Goal: Information Seeking & Learning: Check status

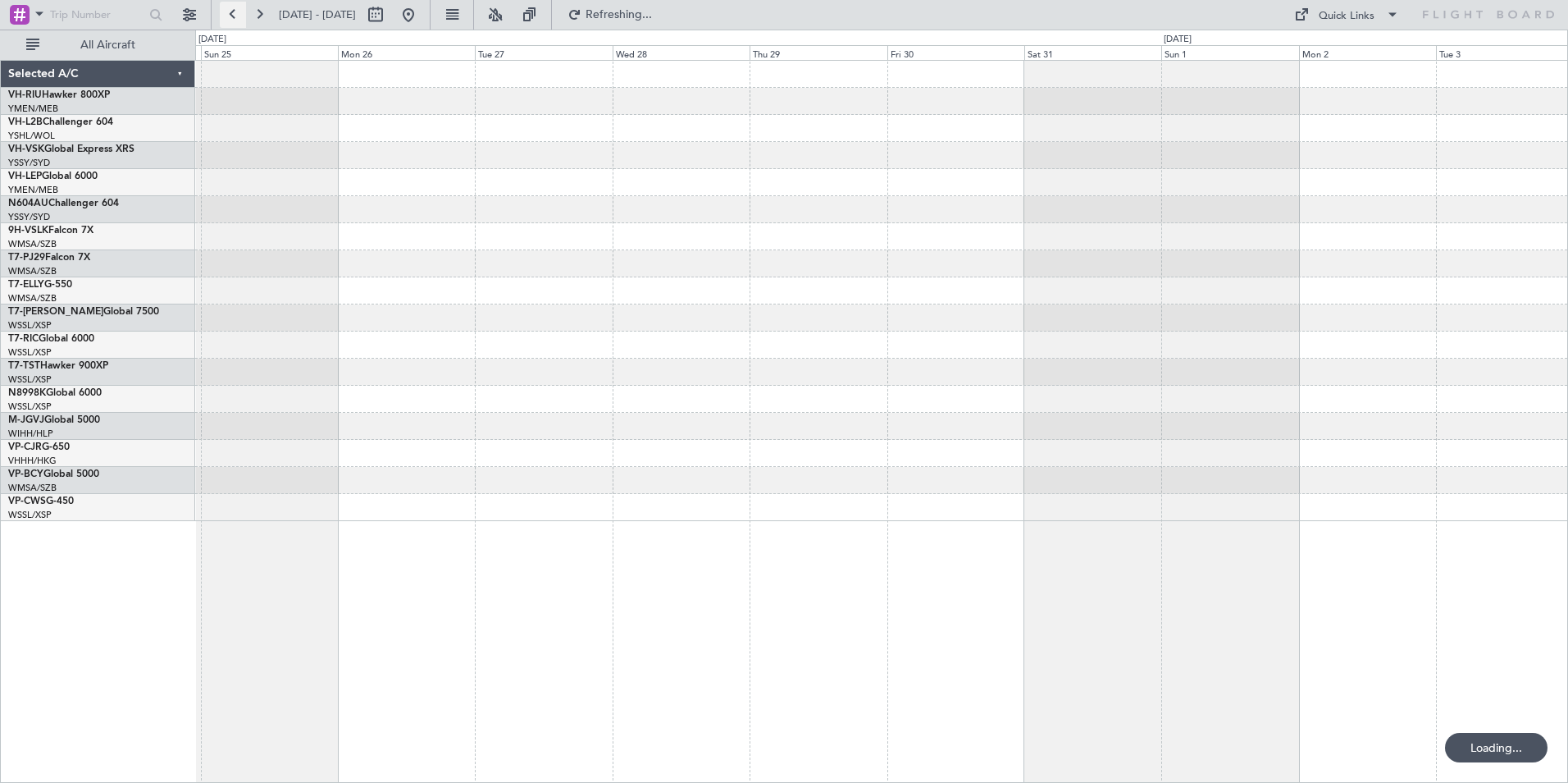
click at [236, 11] on button at bounding box center [233, 15] width 26 height 26
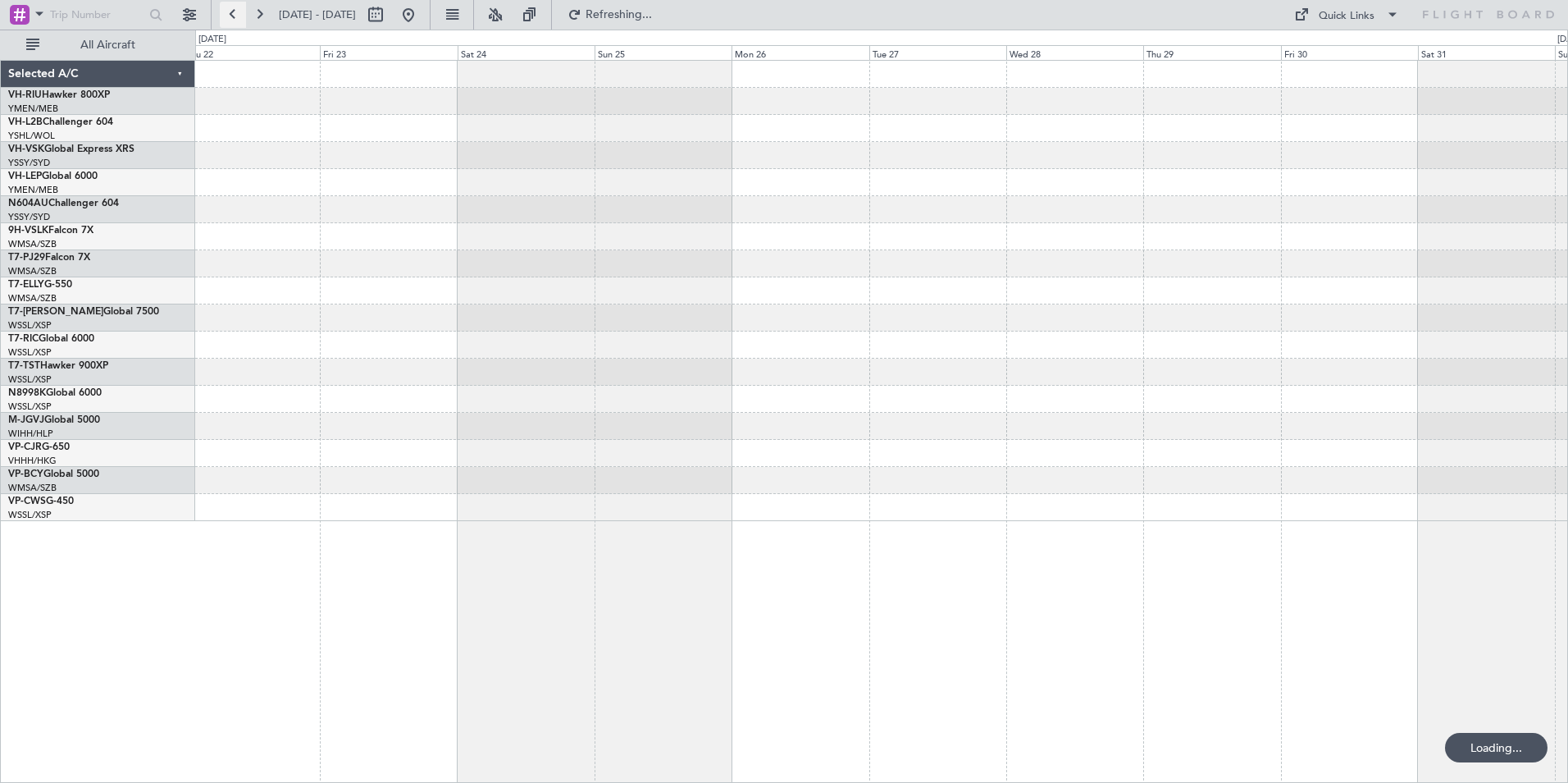
click at [236, 11] on button at bounding box center [233, 15] width 26 height 26
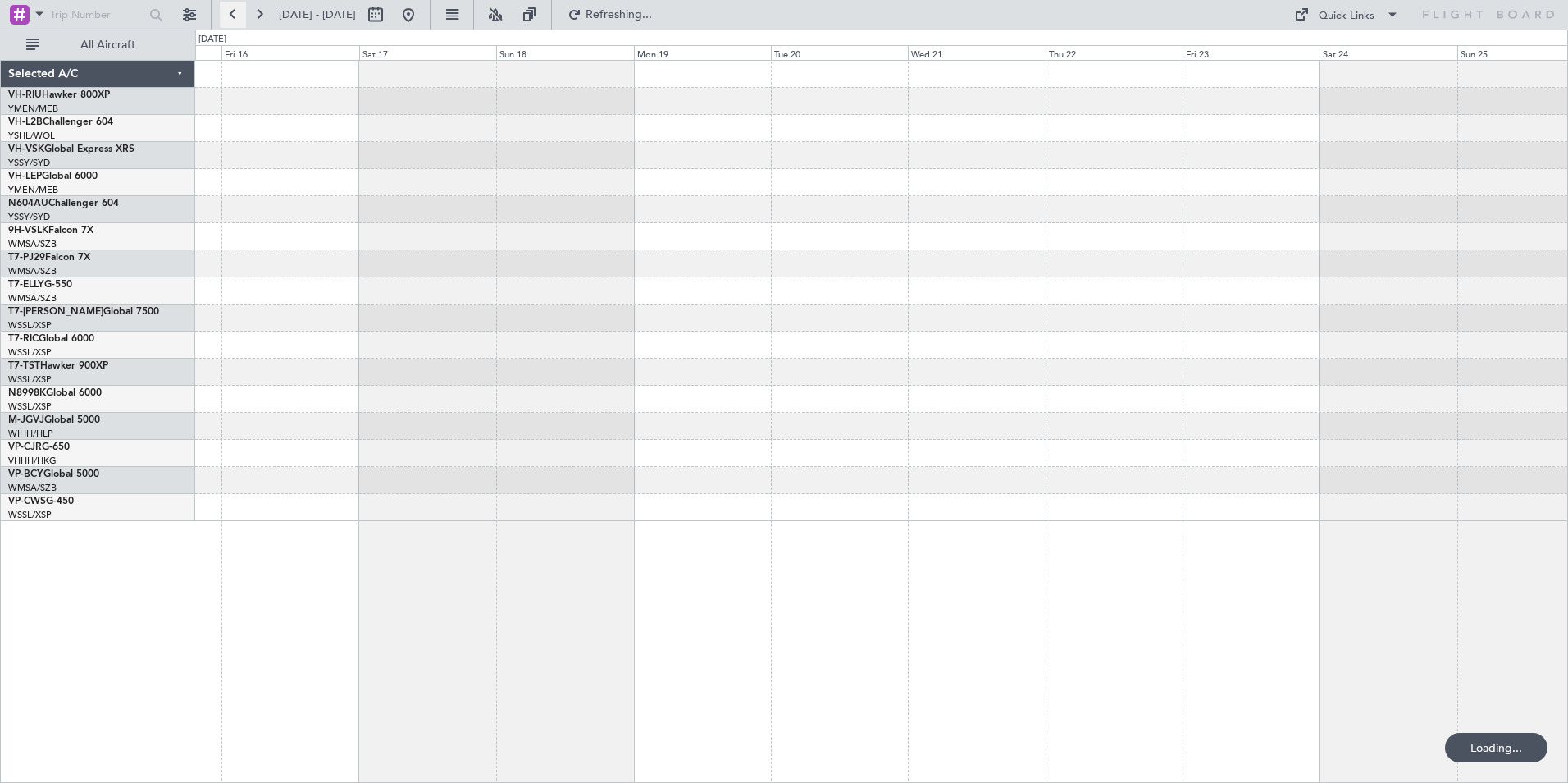
click at [236, 11] on button at bounding box center [233, 15] width 26 height 26
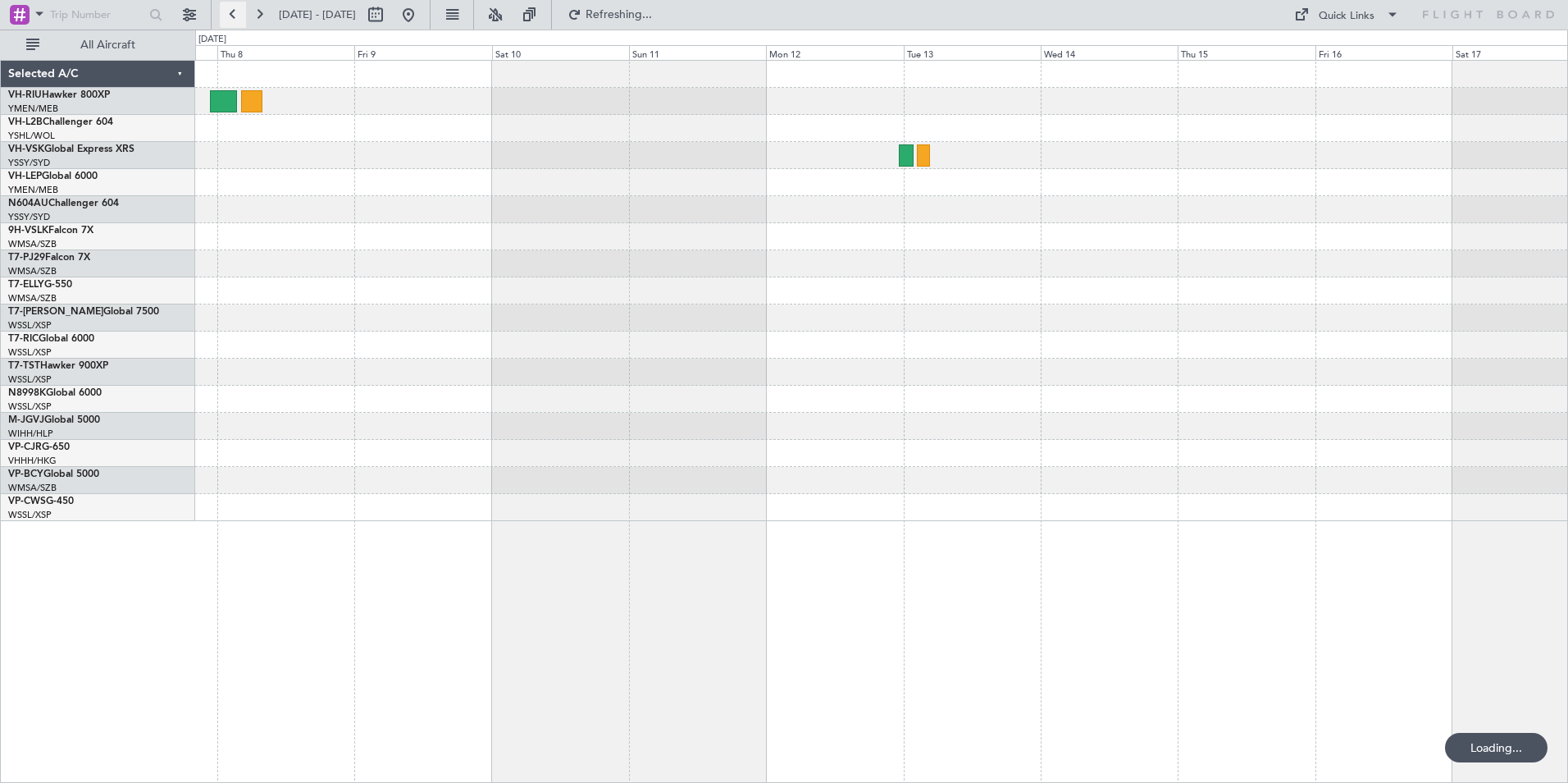
click at [236, 11] on button at bounding box center [233, 15] width 26 height 26
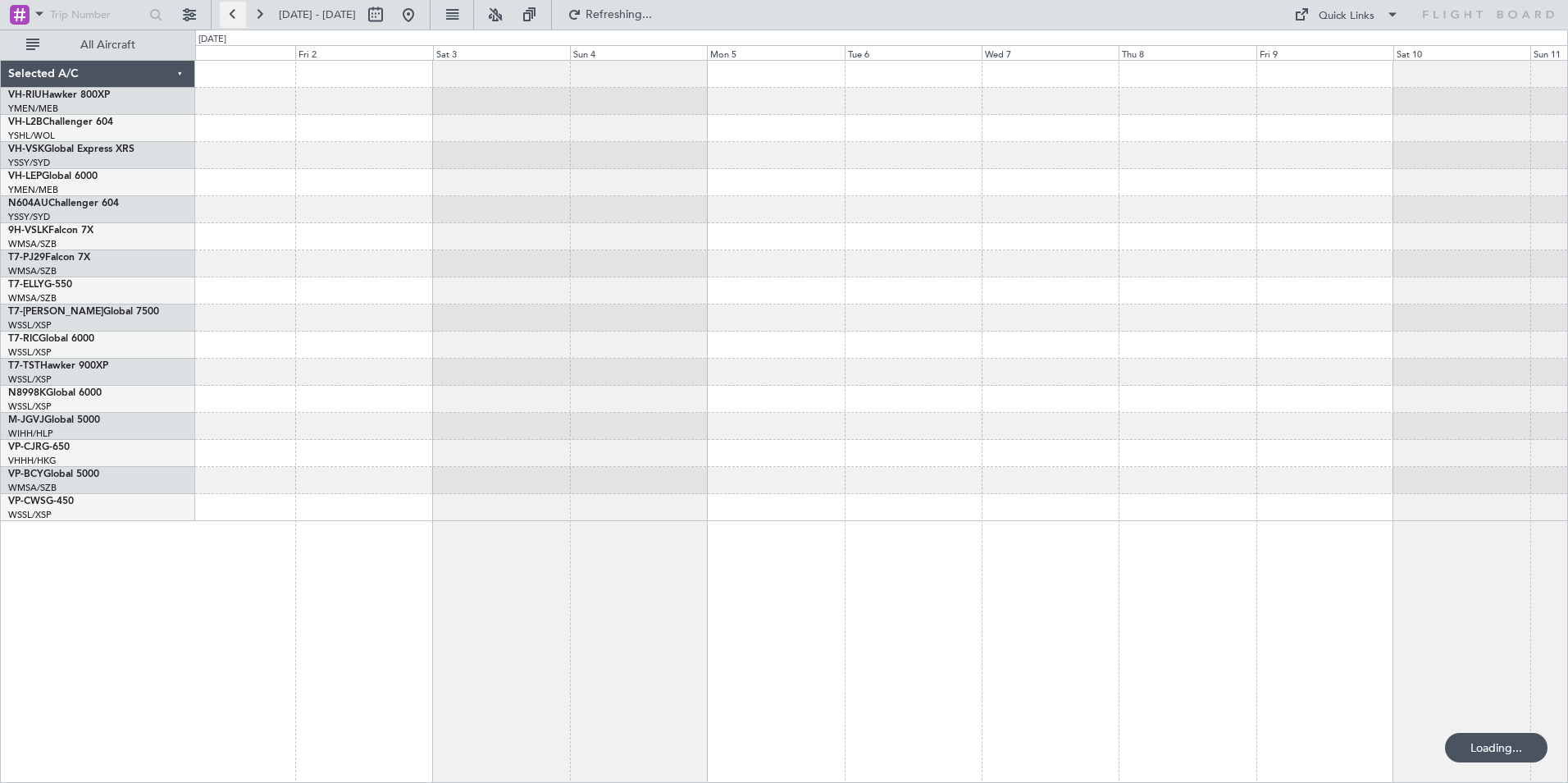
click at [236, 11] on button at bounding box center [233, 15] width 26 height 26
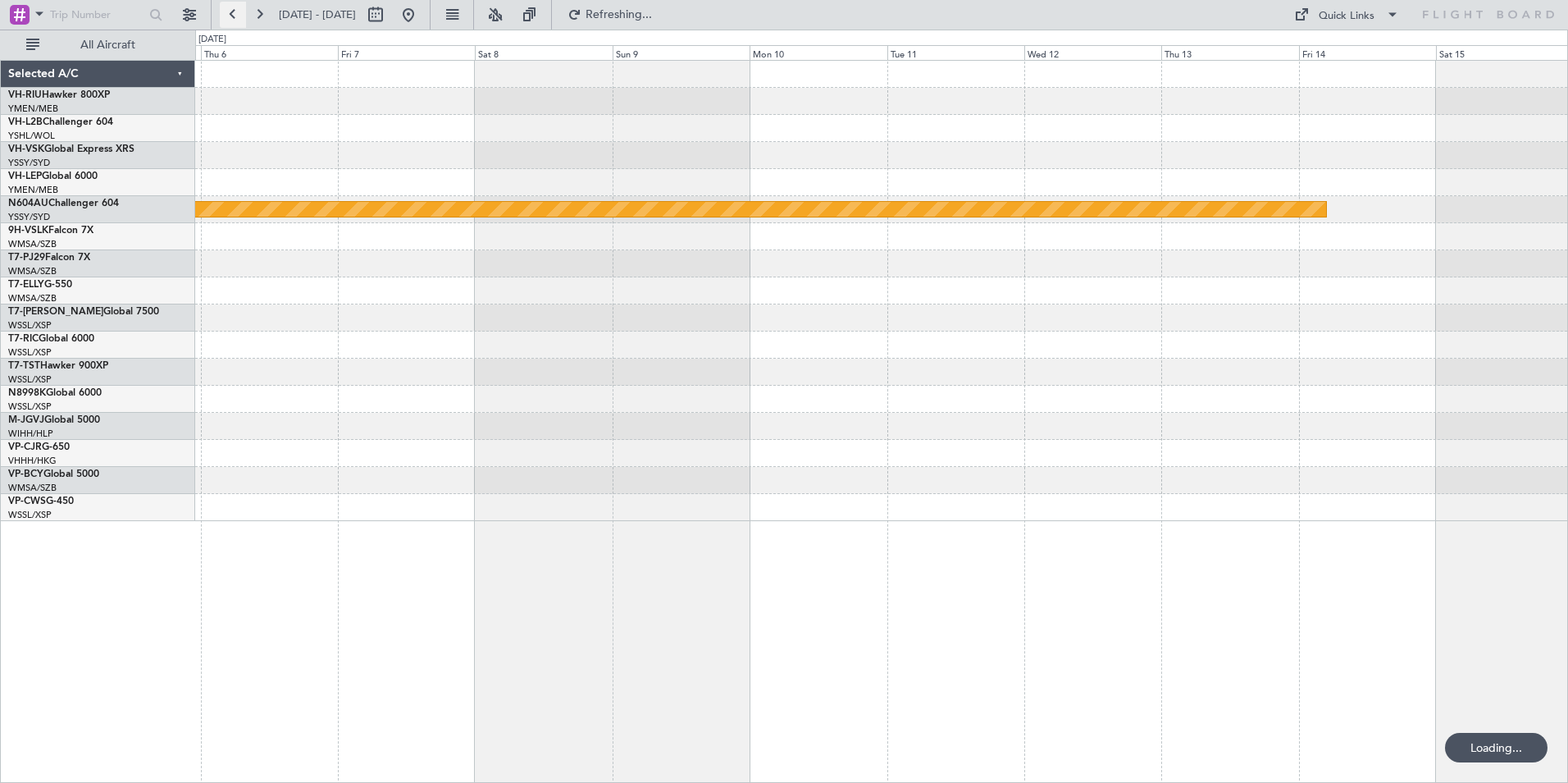
click at [236, 11] on button at bounding box center [233, 15] width 26 height 26
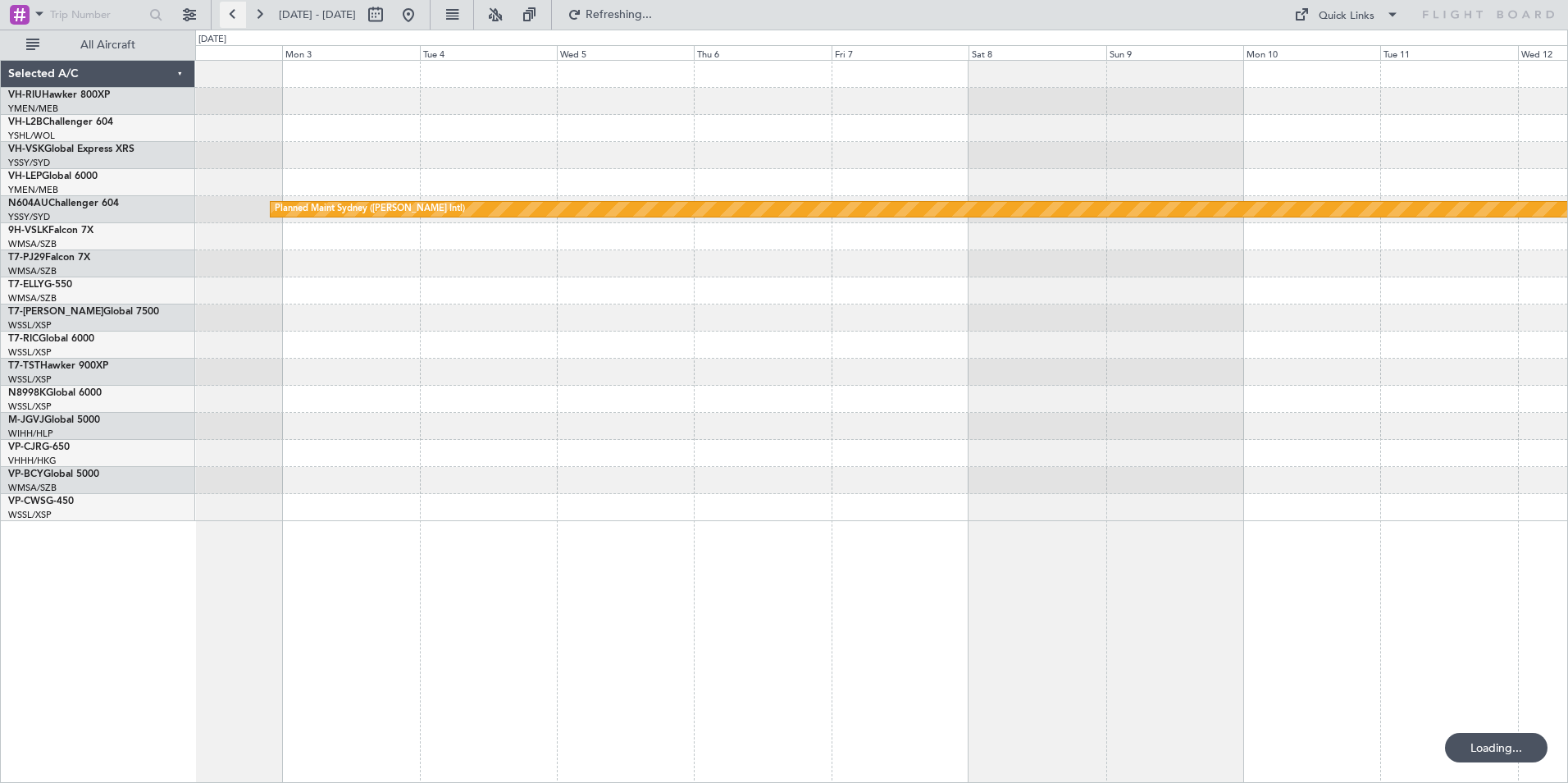
click at [236, 11] on button at bounding box center [233, 15] width 26 height 26
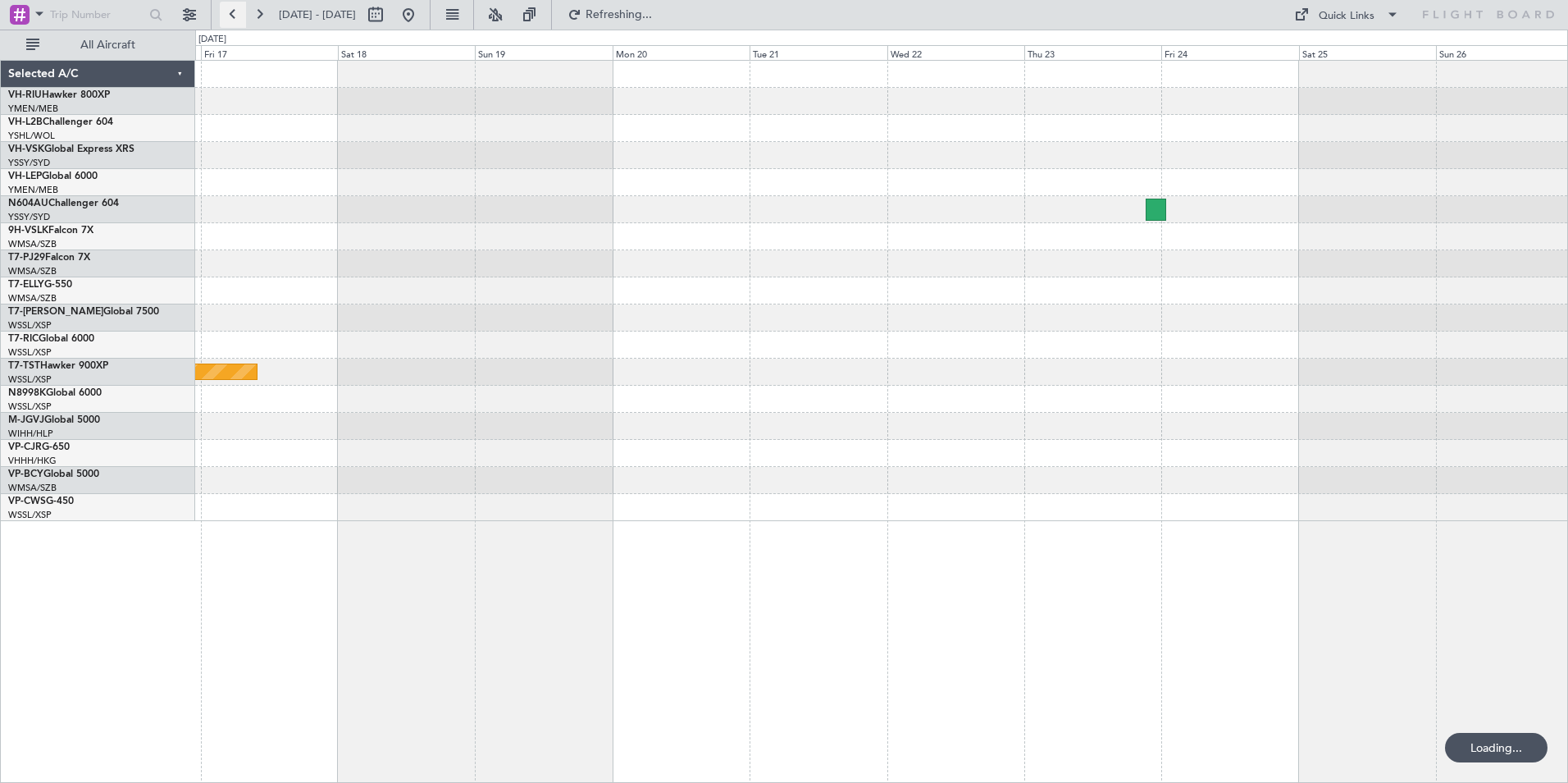
click at [236, 11] on button at bounding box center [233, 15] width 26 height 26
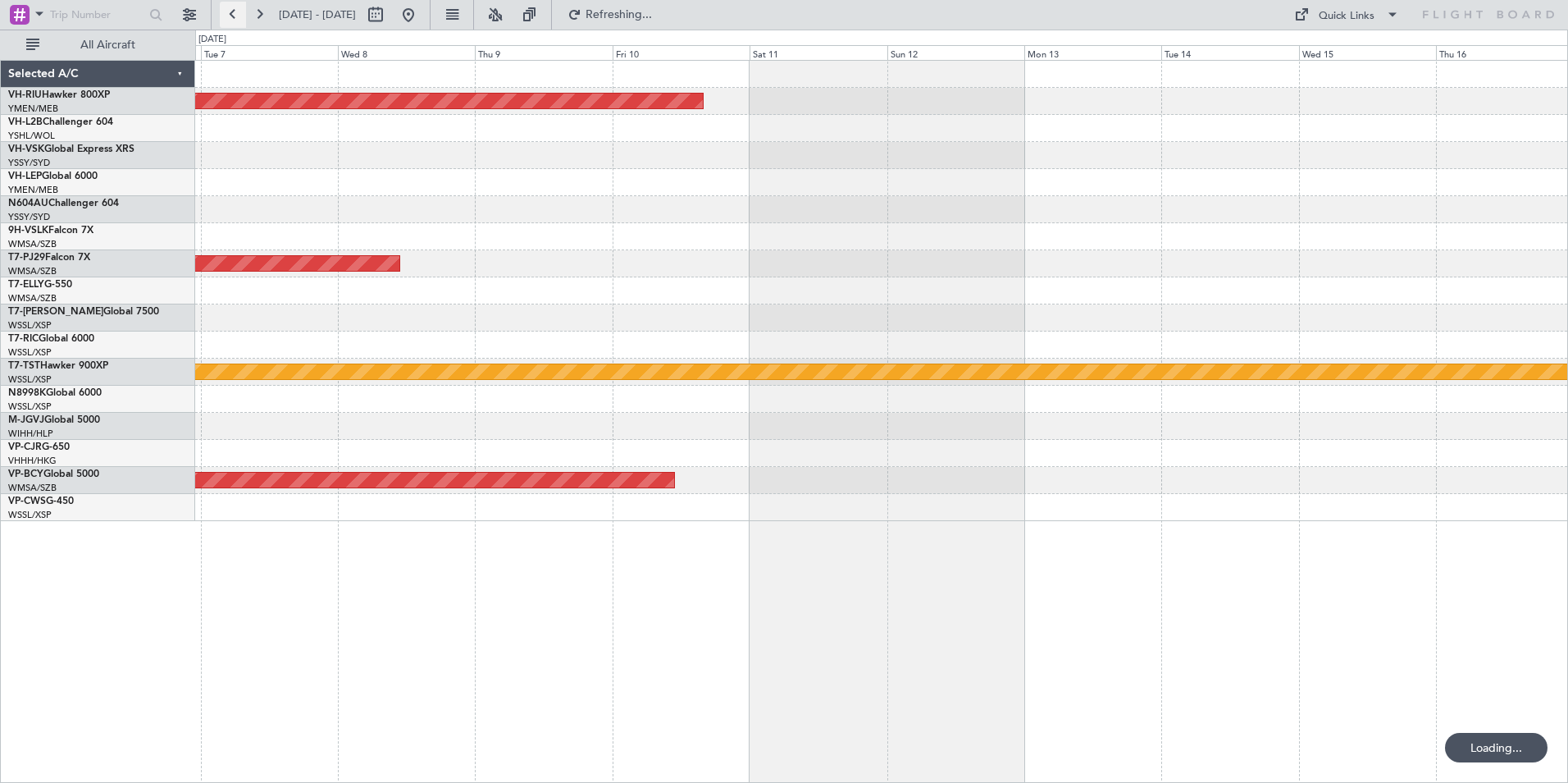
click at [236, 11] on button at bounding box center [233, 15] width 26 height 26
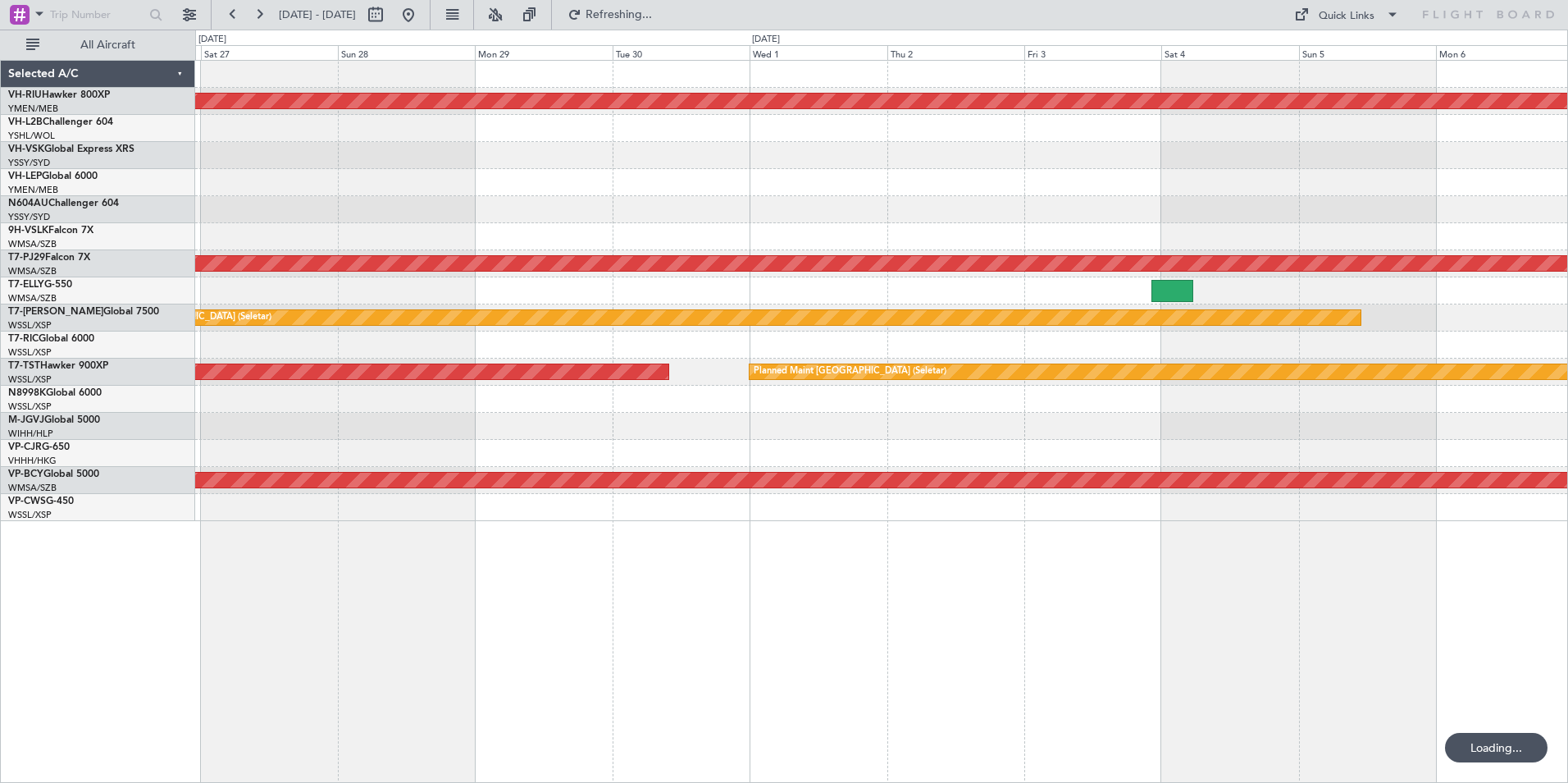
click at [317, 195] on div at bounding box center [881, 183] width 1372 height 27
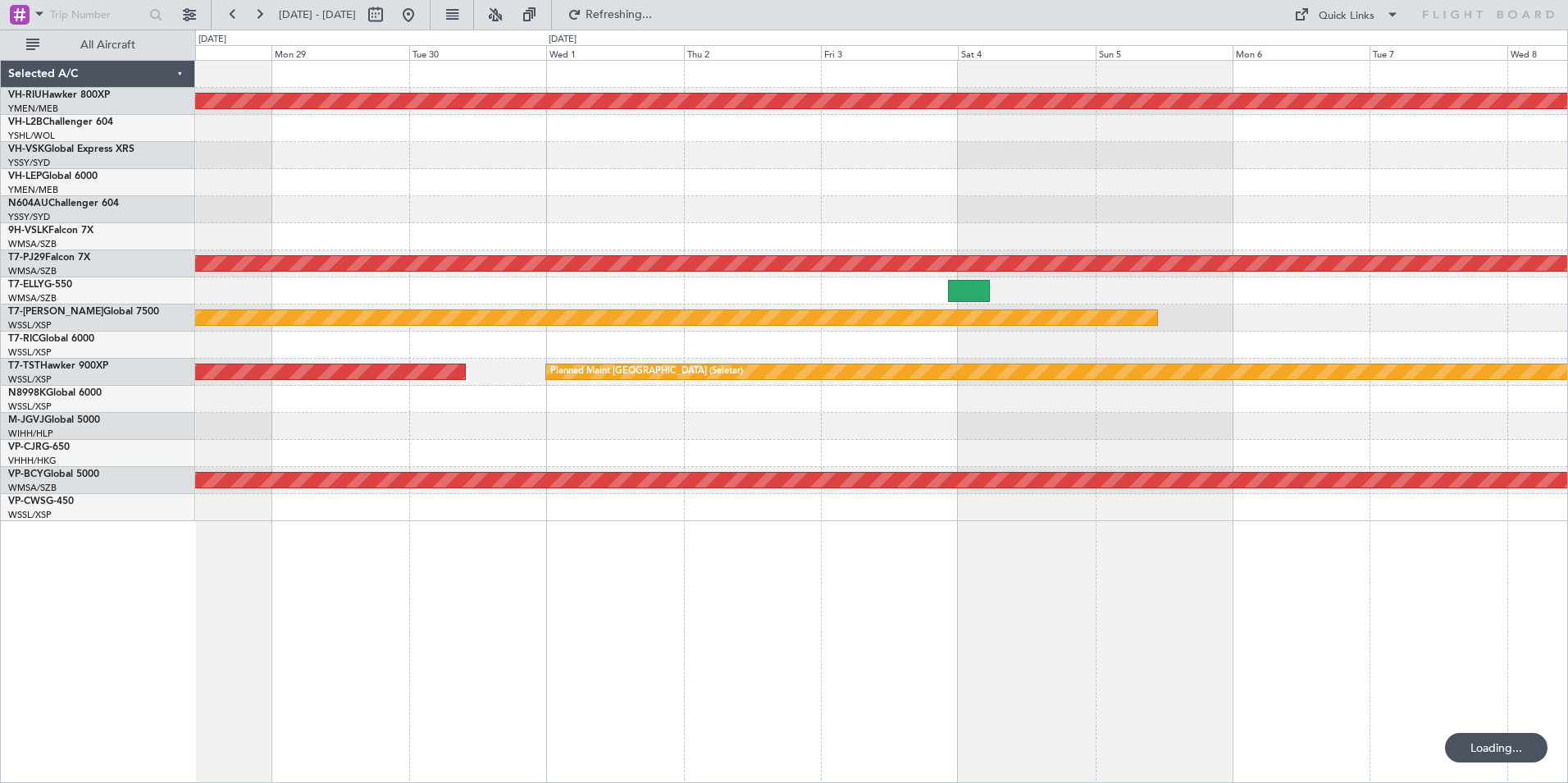
click at [1173, 205] on div "Planned Maint [GEOGRAPHIC_DATA] ([GEOGRAPHIC_DATA]) Planned Maint [GEOGRAPHIC_D…" at bounding box center [881, 291] width 1372 height 460
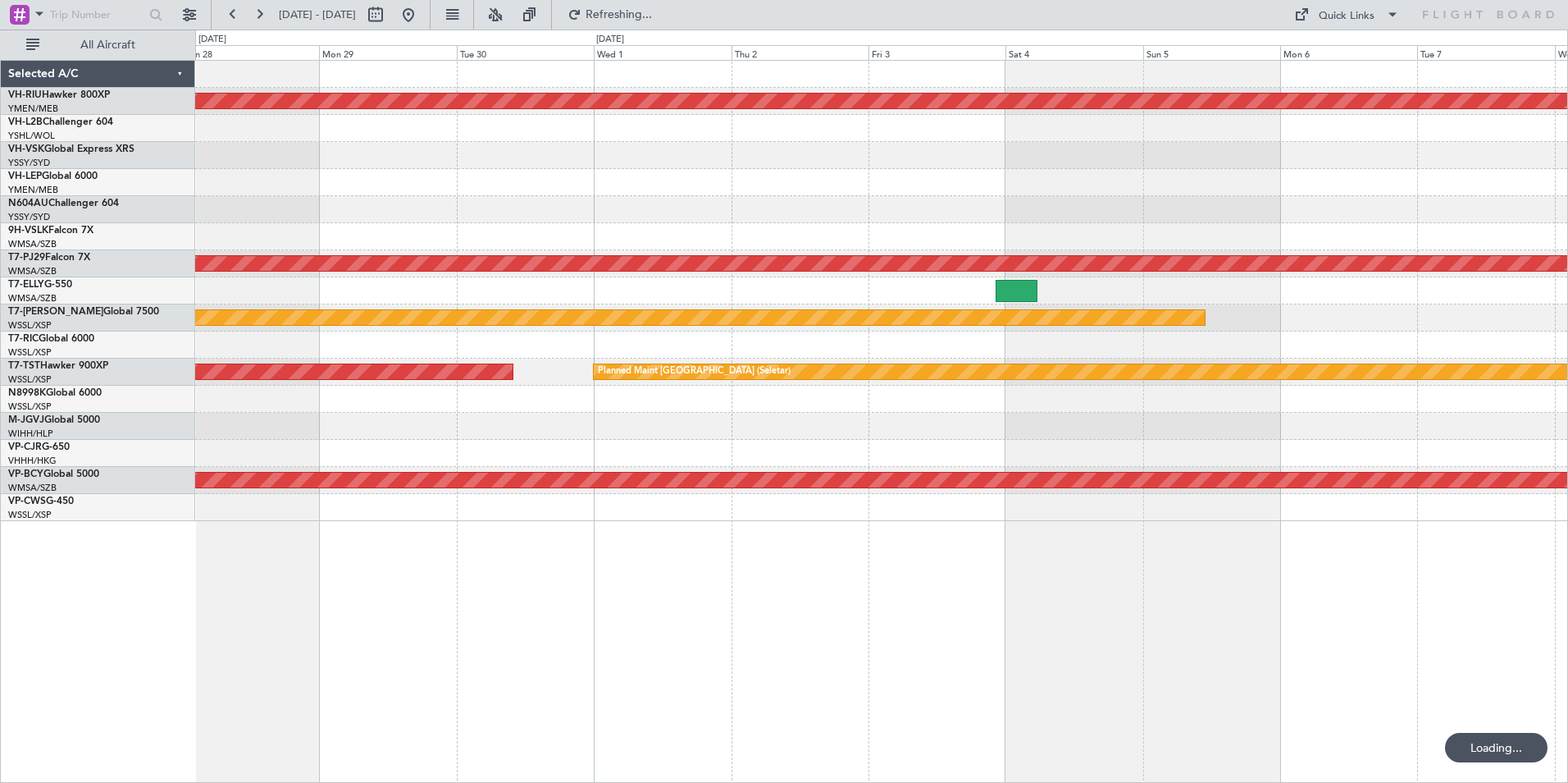
click at [1139, 180] on div "Planned Maint [GEOGRAPHIC_DATA] ([GEOGRAPHIC_DATA]) Planned Maint [GEOGRAPHIC_D…" at bounding box center [881, 291] width 1372 height 460
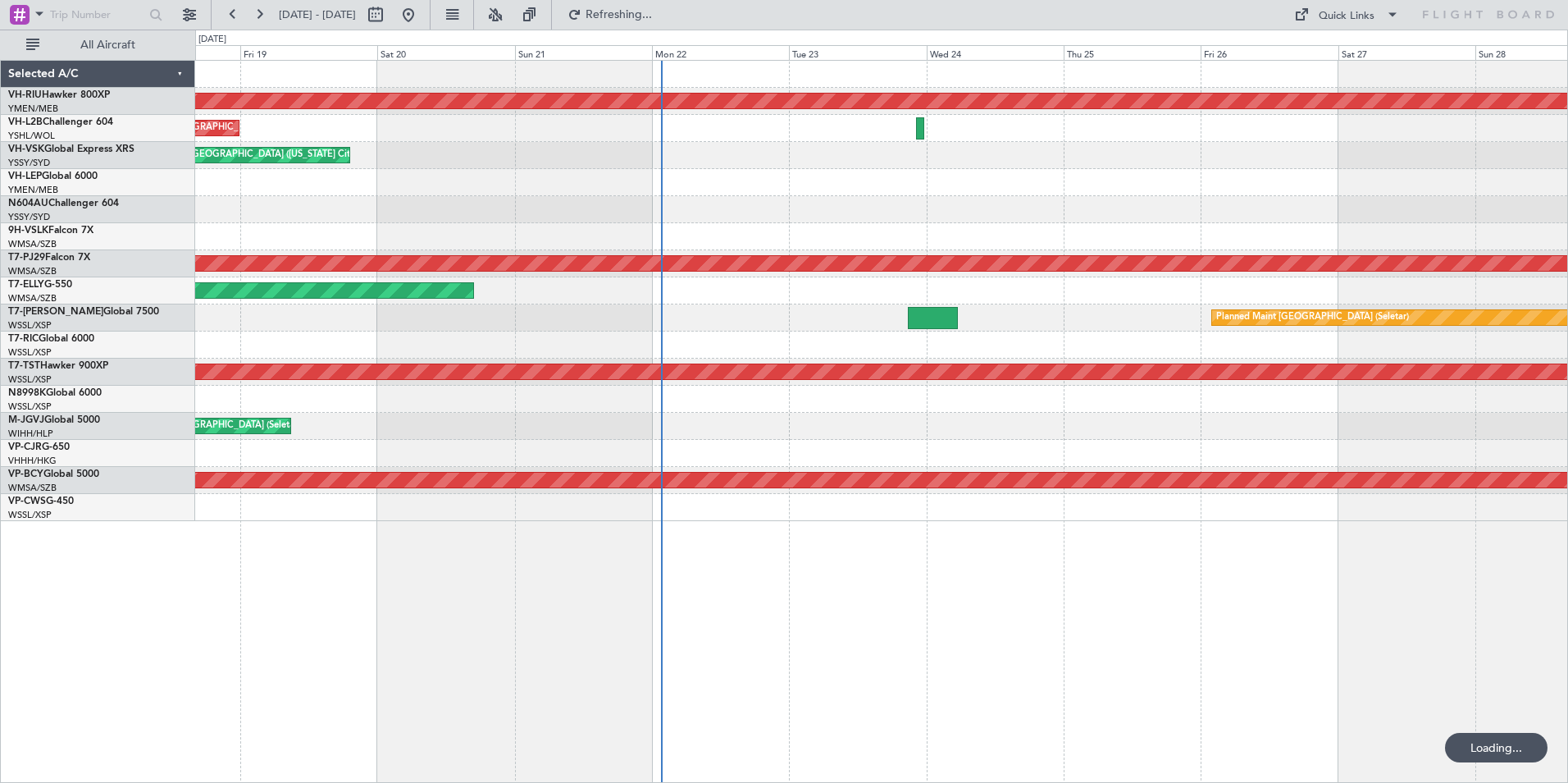
click at [494, 185] on div "Planned Maint [GEOGRAPHIC_DATA] ([GEOGRAPHIC_DATA]) Unplanned Maint [GEOGRAPHIC…" at bounding box center [881, 291] width 1372 height 460
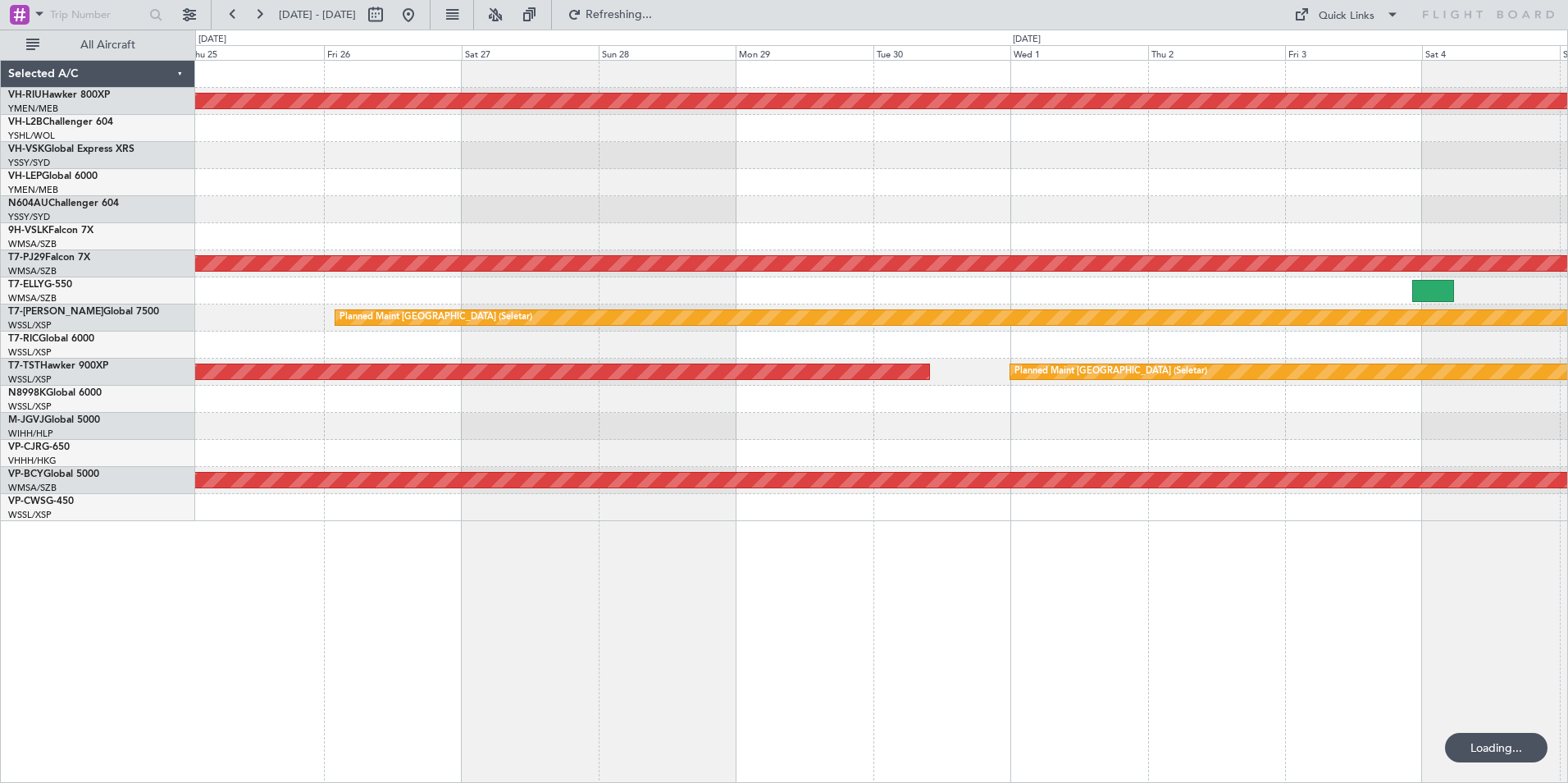
click at [301, 178] on div at bounding box center [881, 183] width 1372 height 27
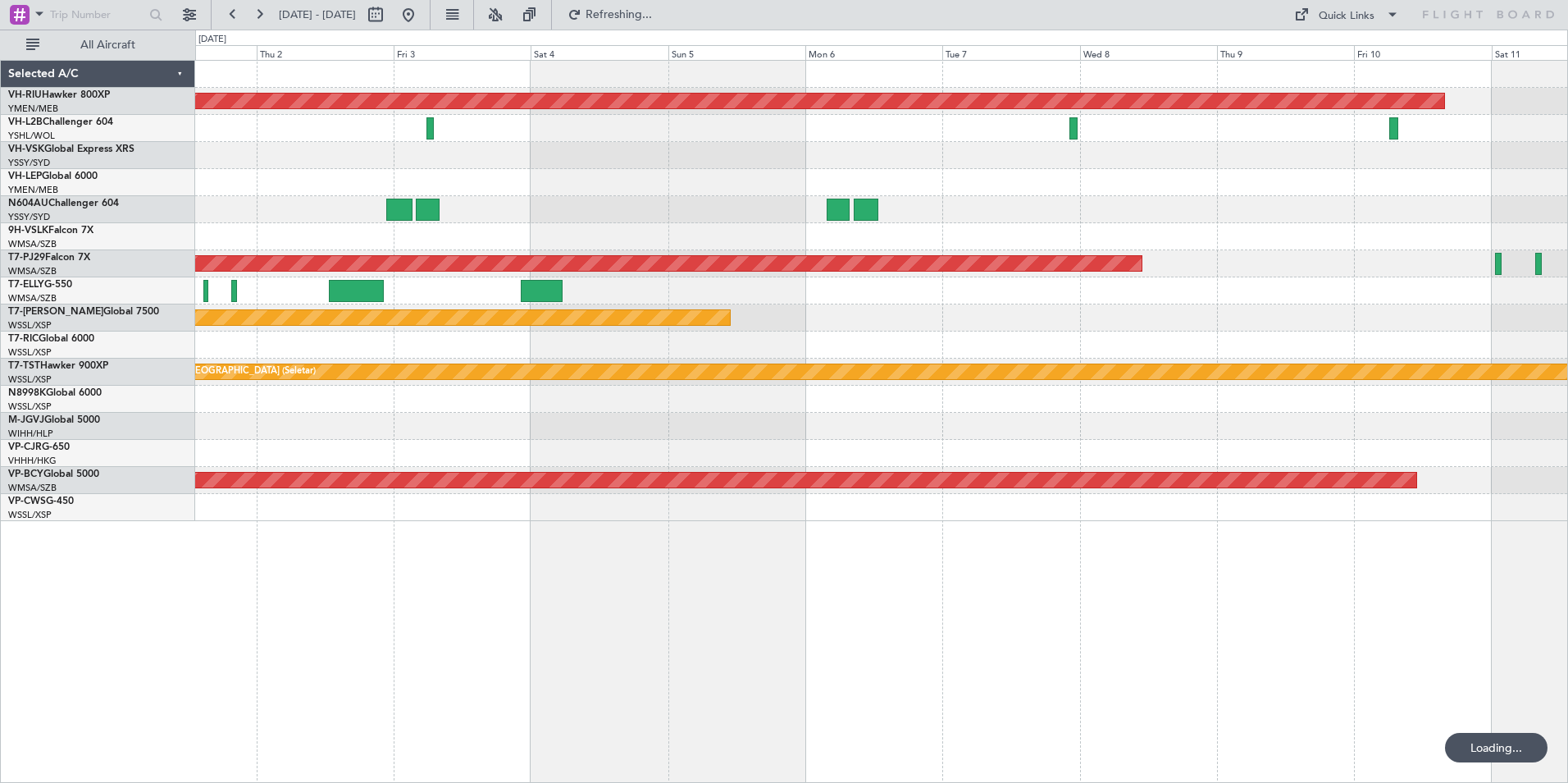
click at [939, 229] on div "Planned Maint [GEOGRAPHIC_DATA] ([GEOGRAPHIC_DATA]) Planned Maint [GEOGRAPHIC_D…" at bounding box center [881, 291] width 1372 height 460
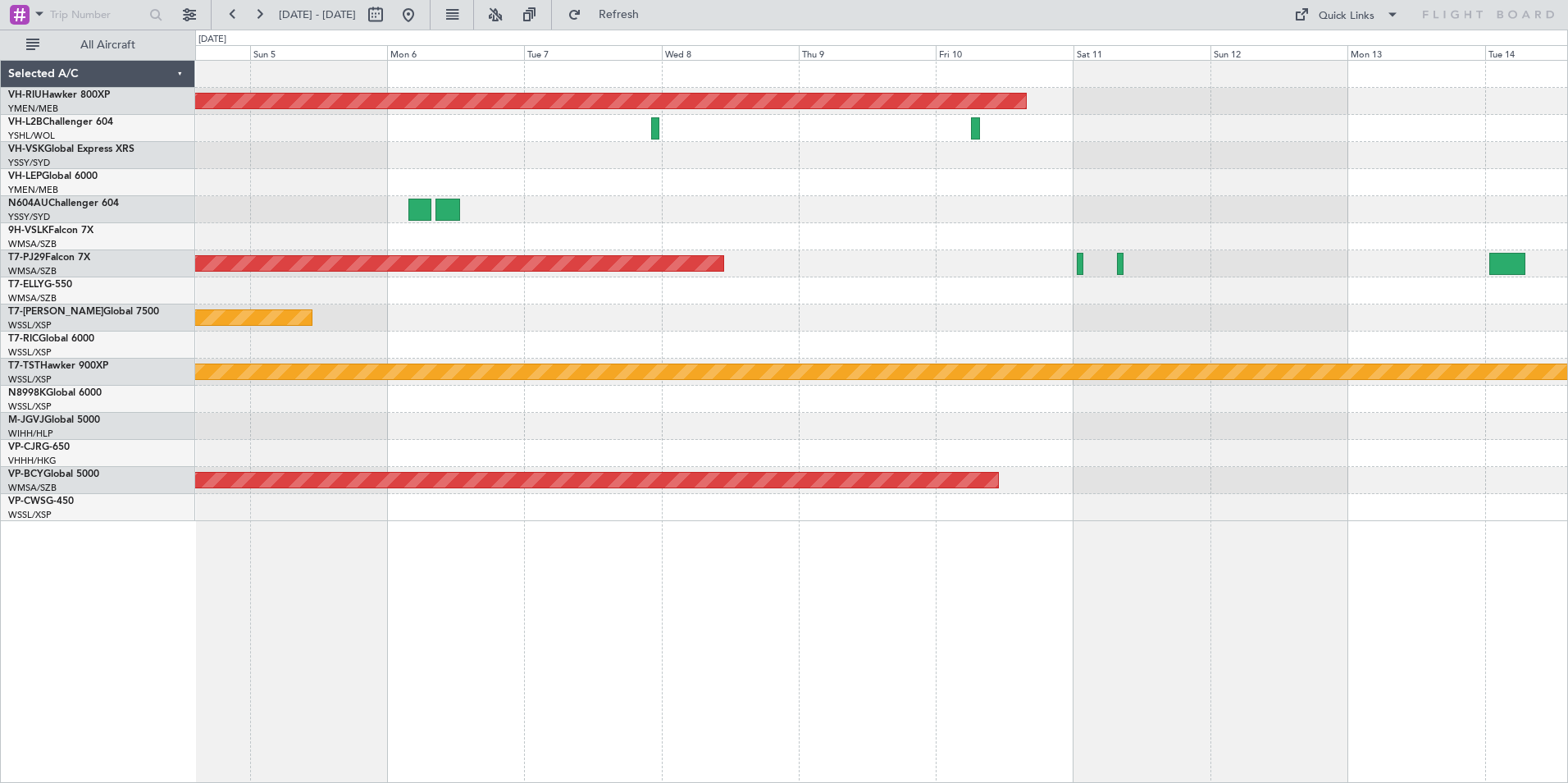
click at [988, 286] on div "Planned Maint [GEOGRAPHIC_DATA] ([GEOGRAPHIC_DATA]) Planned Maint [GEOGRAPHIC_D…" at bounding box center [881, 291] width 1372 height 460
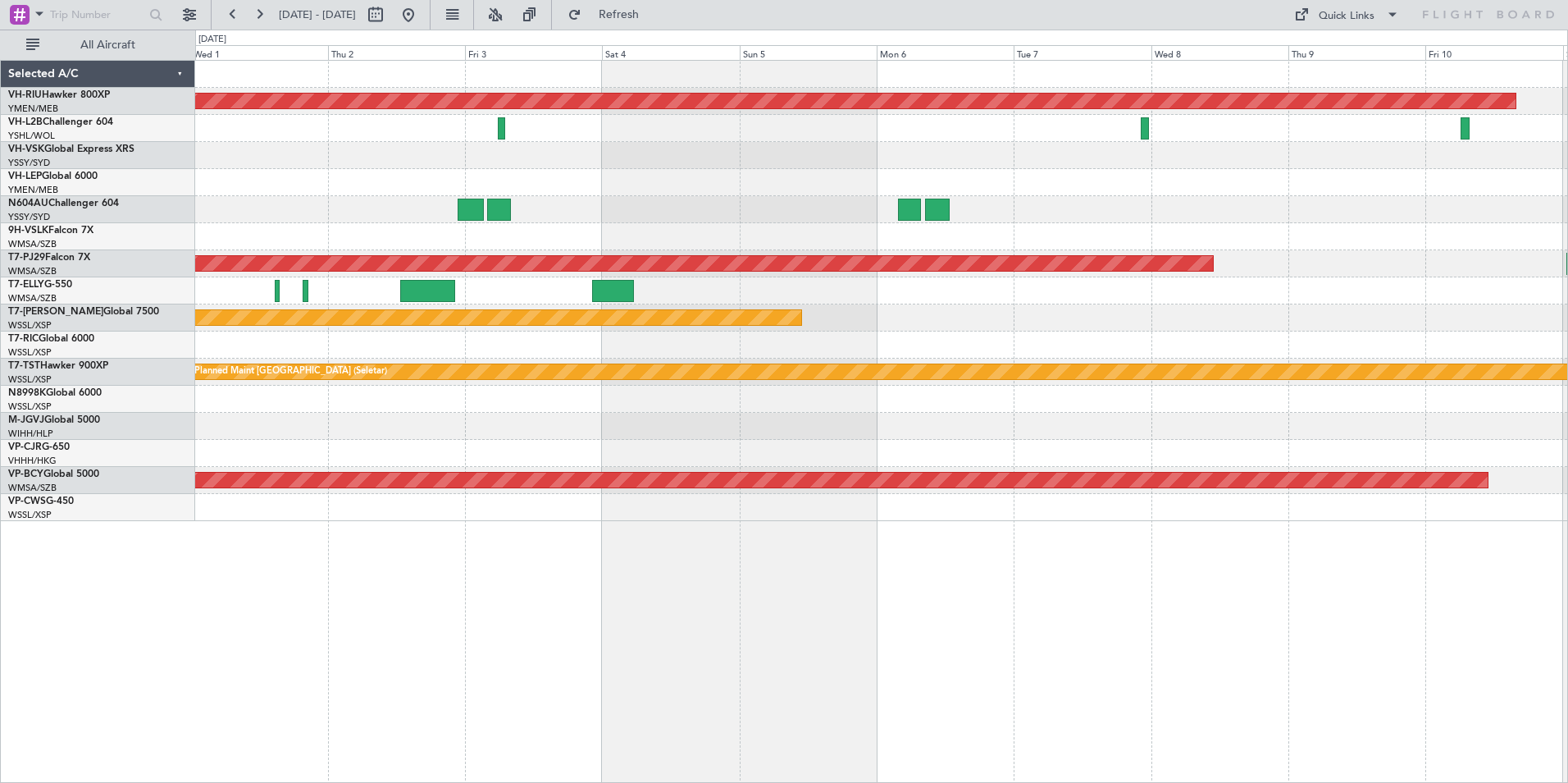
click at [1351, 323] on div "Planned Maint [GEOGRAPHIC_DATA] (Seletar)" at bounding box center [881, 318] width 1372 height 27
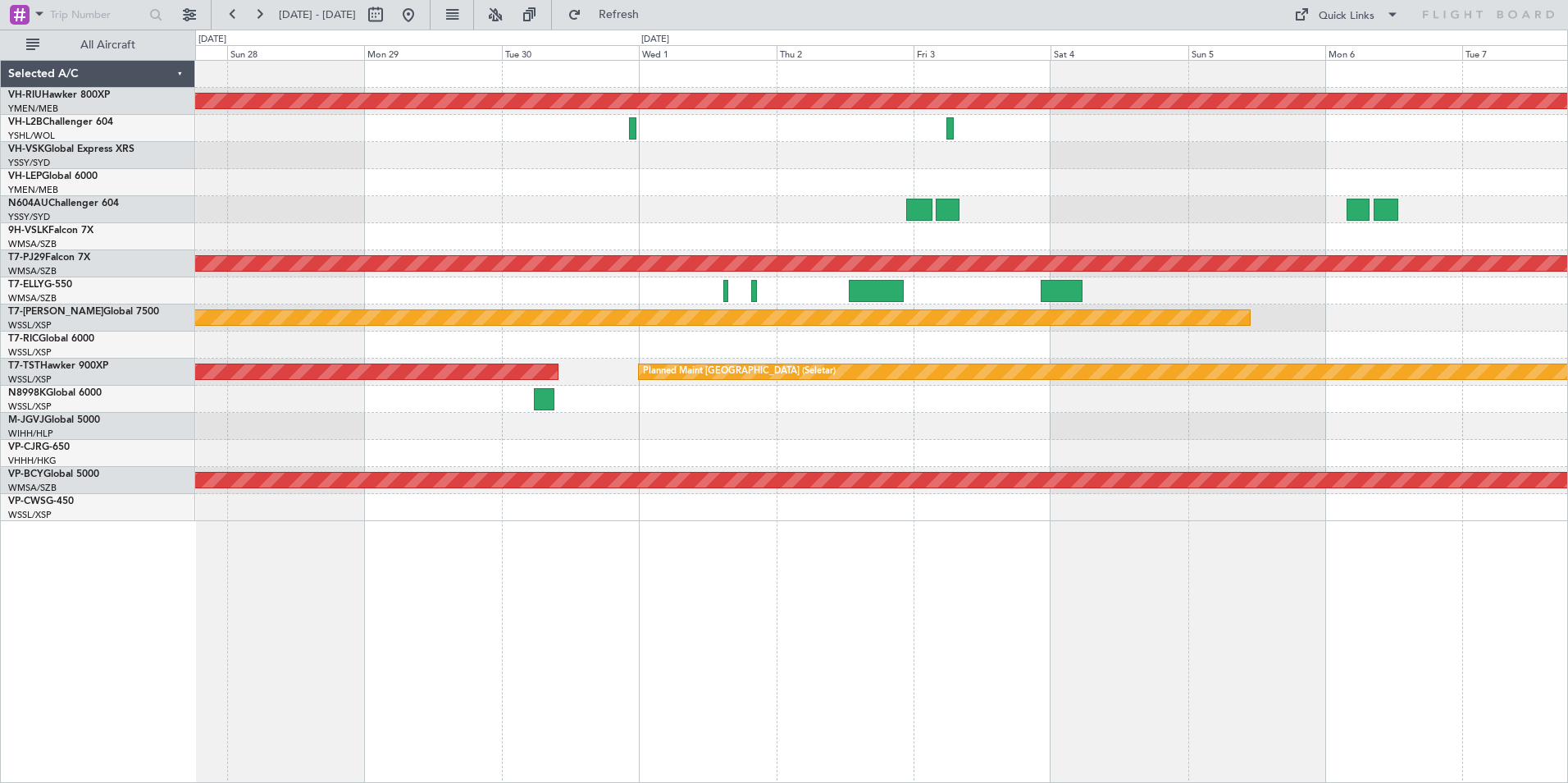
click at [1082, 225] on div "Planned Maint [GEOGRAPHIC_DATA] ([GEOGRAPHIC_DATA]) Planned Maint [GEOGRAPHIC_D…" at bounding box center [881, 291] width 1372 height 460
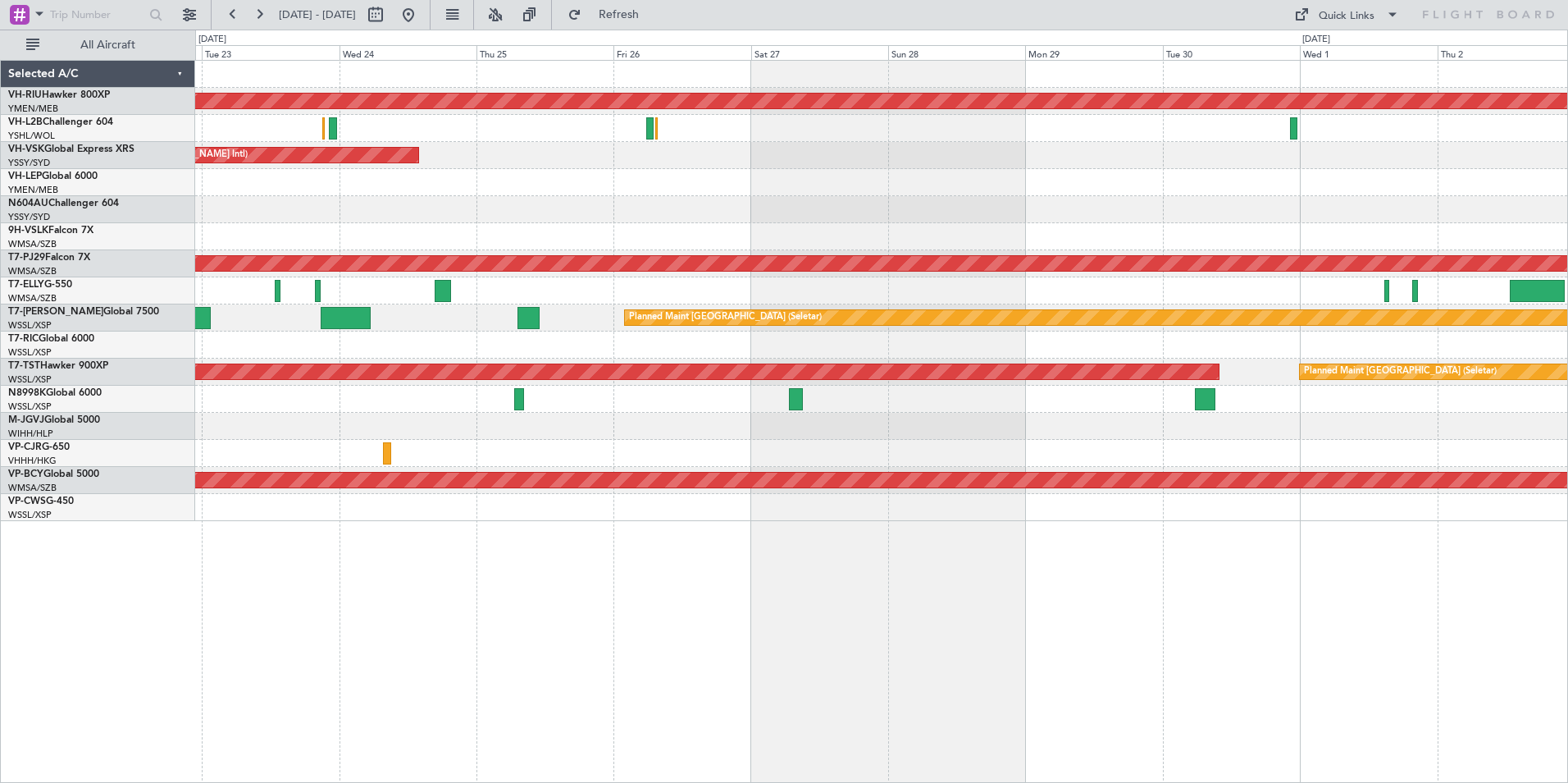
click at [1077, 221] on div at bounding box center [881, 209] width 1372 height 27
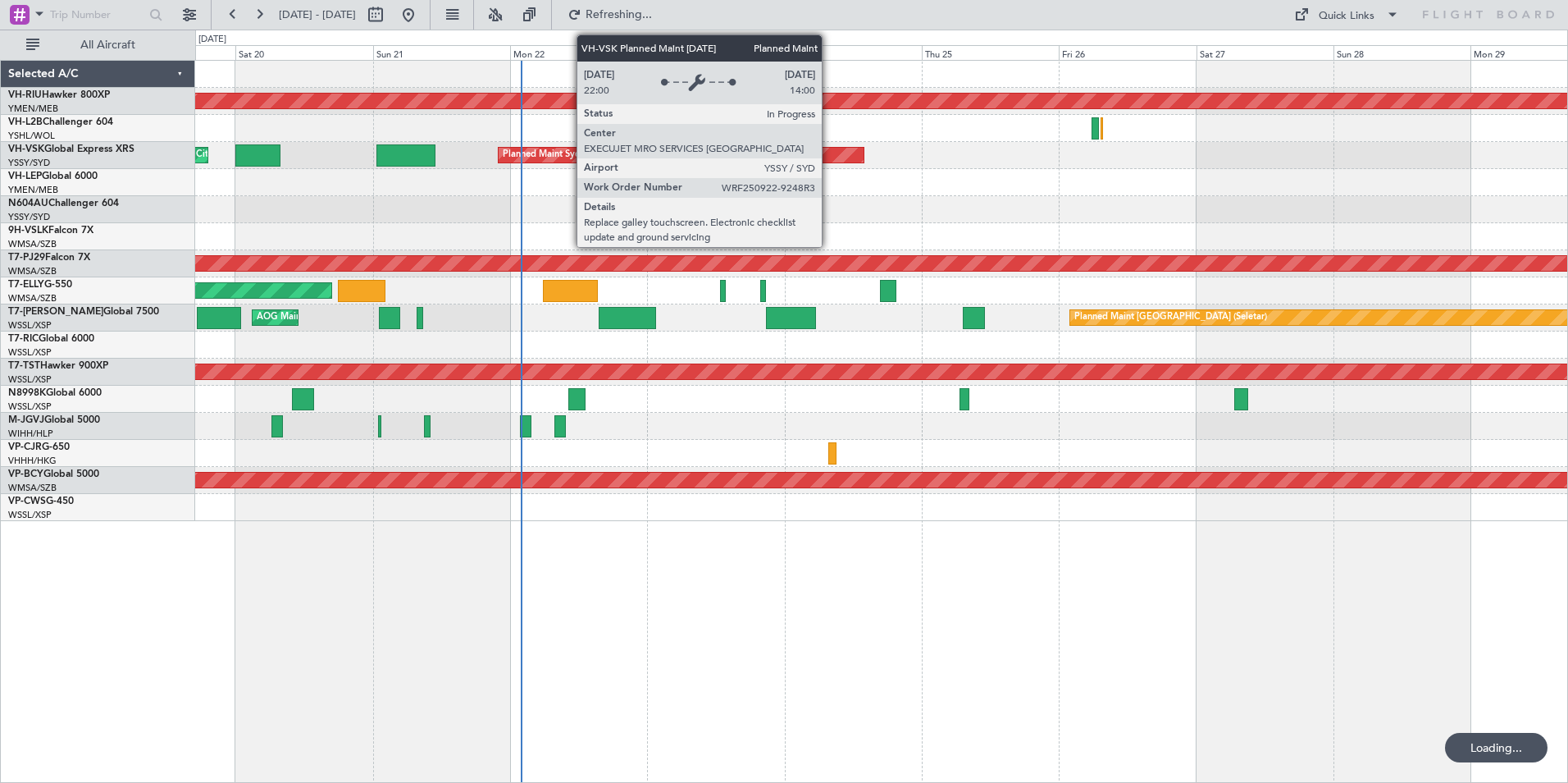
click at [633, 275] on div "Planned Maint [GEOGRAPHIC_DATA] ([GEOGRAPHIC_DATA]) Unplanned Maint [GEOGRAPHIC…" at bounding box center [881, 291] width 1372 height 460
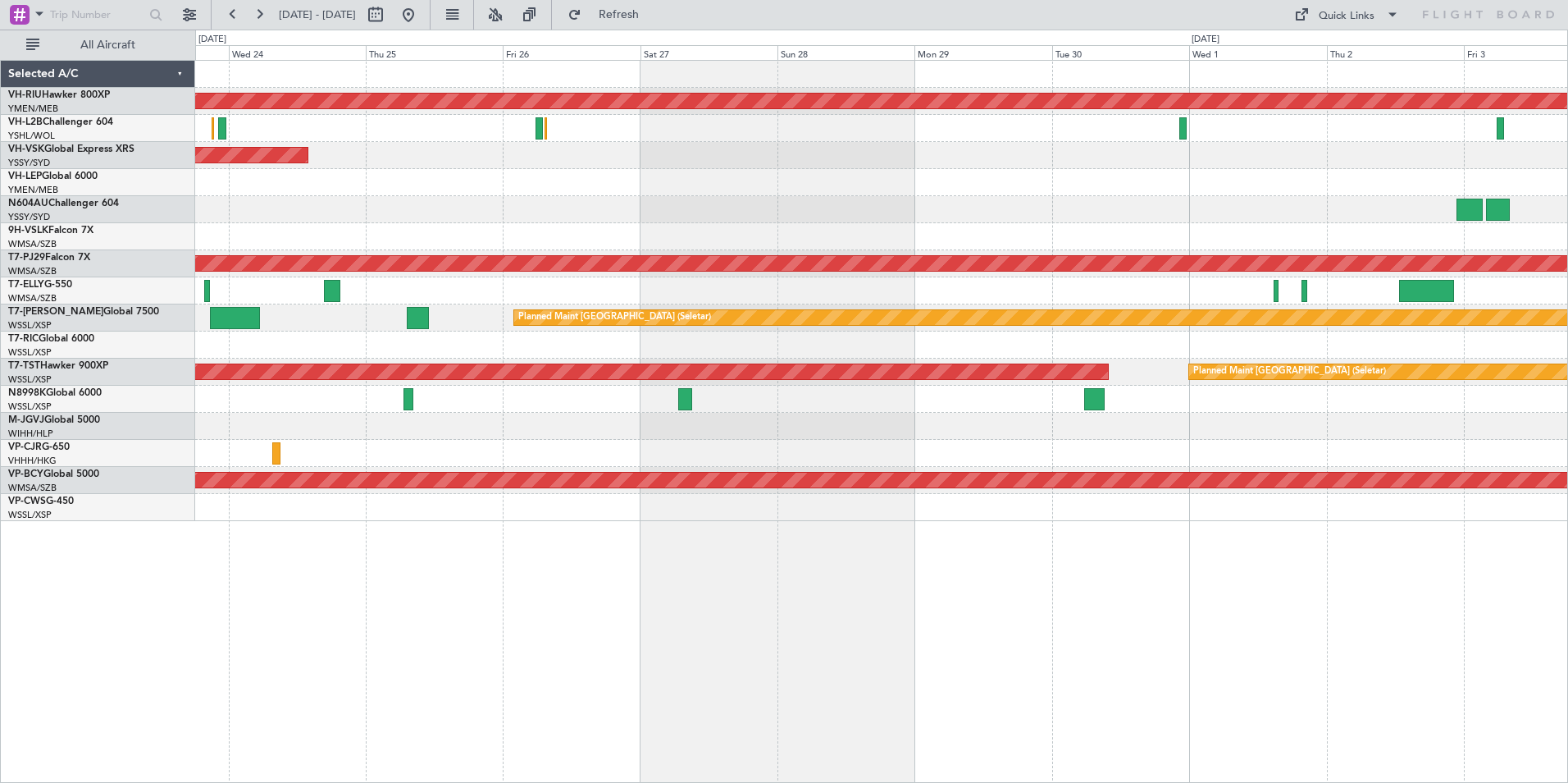
click at [908, 262] on div "Planned Maint [GEOGRAPHIC_DATA] ([GEOGRAPHIC_DATA]) Planned Maint Sydney ([PERS…" at bounding box center [881, 291] width 1372 height 460
click at [1017, 210] on div at bounding box center [881, 209] width 1372 height 27
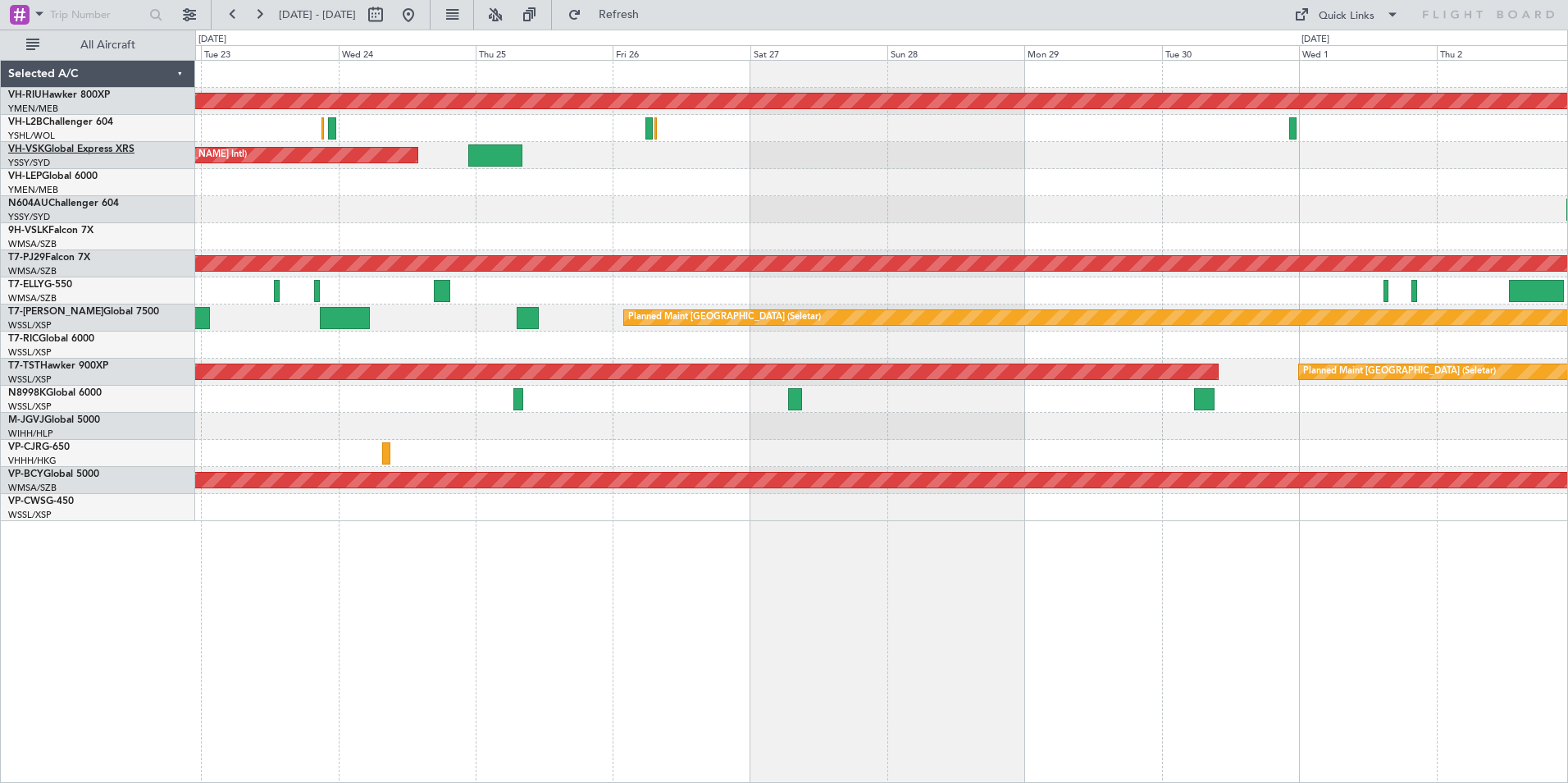
click at [82, 149] on link "VH-VSK Global Express XRS" at bounding box center [70, 150] width 126 height 10
click at [940, 383] on div "Planned Maint [GEOGRAPHIC_DATA] ([GEOGRAPHIC_DATA]) Planned Maint Sydney ([PERS…" at bounding box center [881, 291] width 1372 height 460
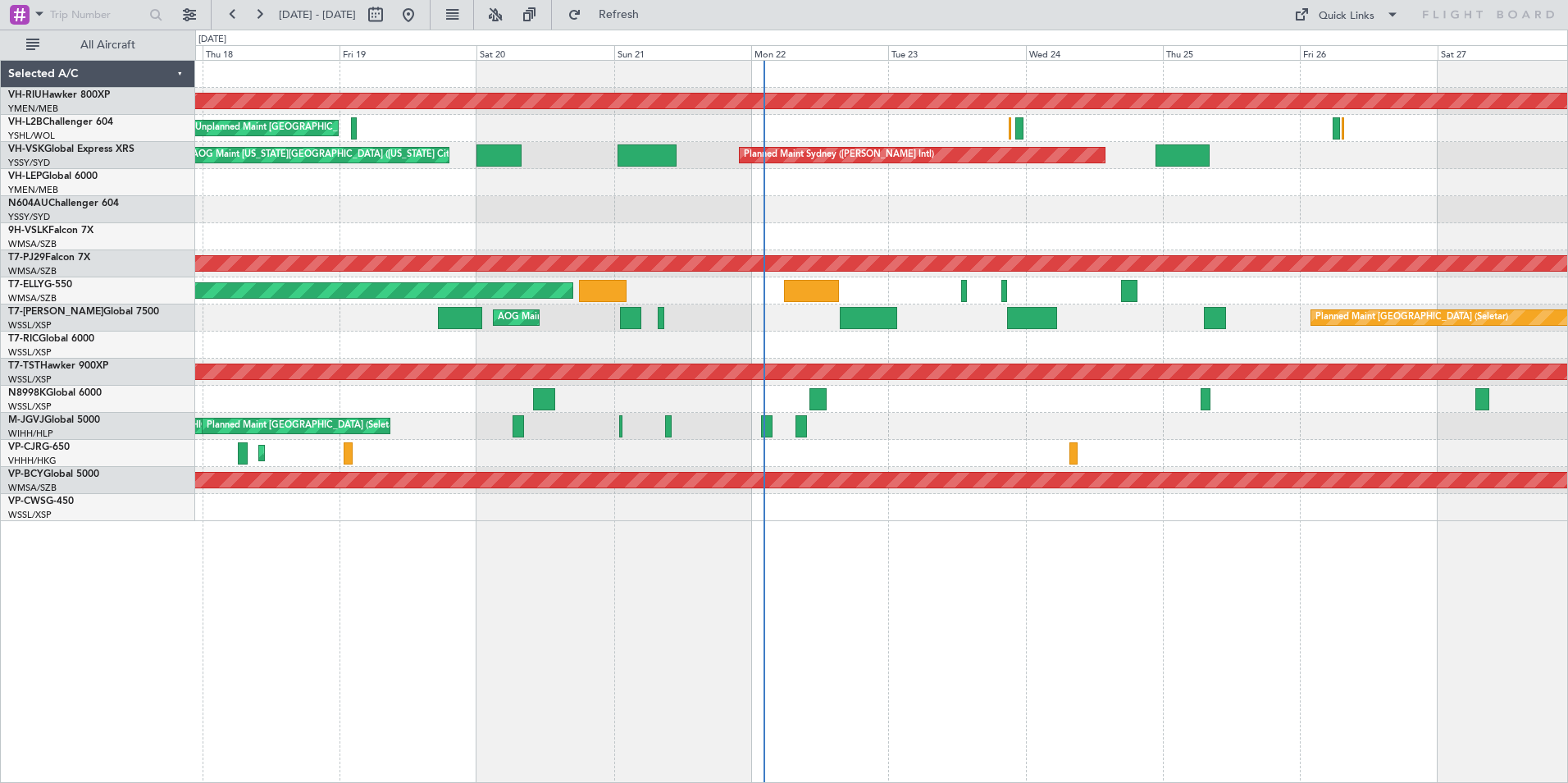
click at [669, 371] on div "Planned Maint [GEOGRAPHIC_DATA] ([GEOGRAPHIC_DATA]) Unplanned Maint [GEOGRAPHIC…" at bounding box center [881, 291] width 1372 height 460
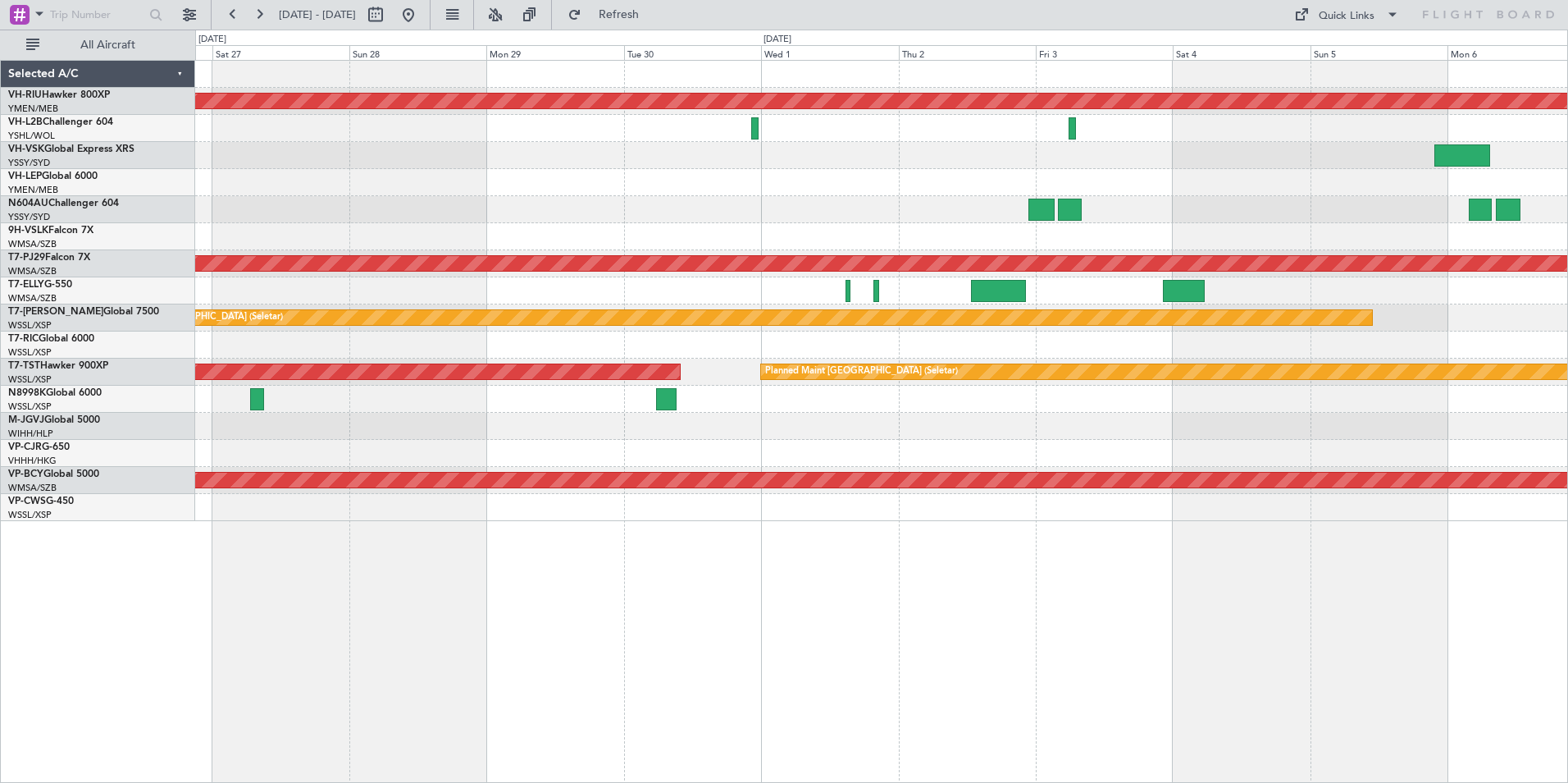
click at [446, 334] on div at bounding box center [881, 345] width 1372 height 27
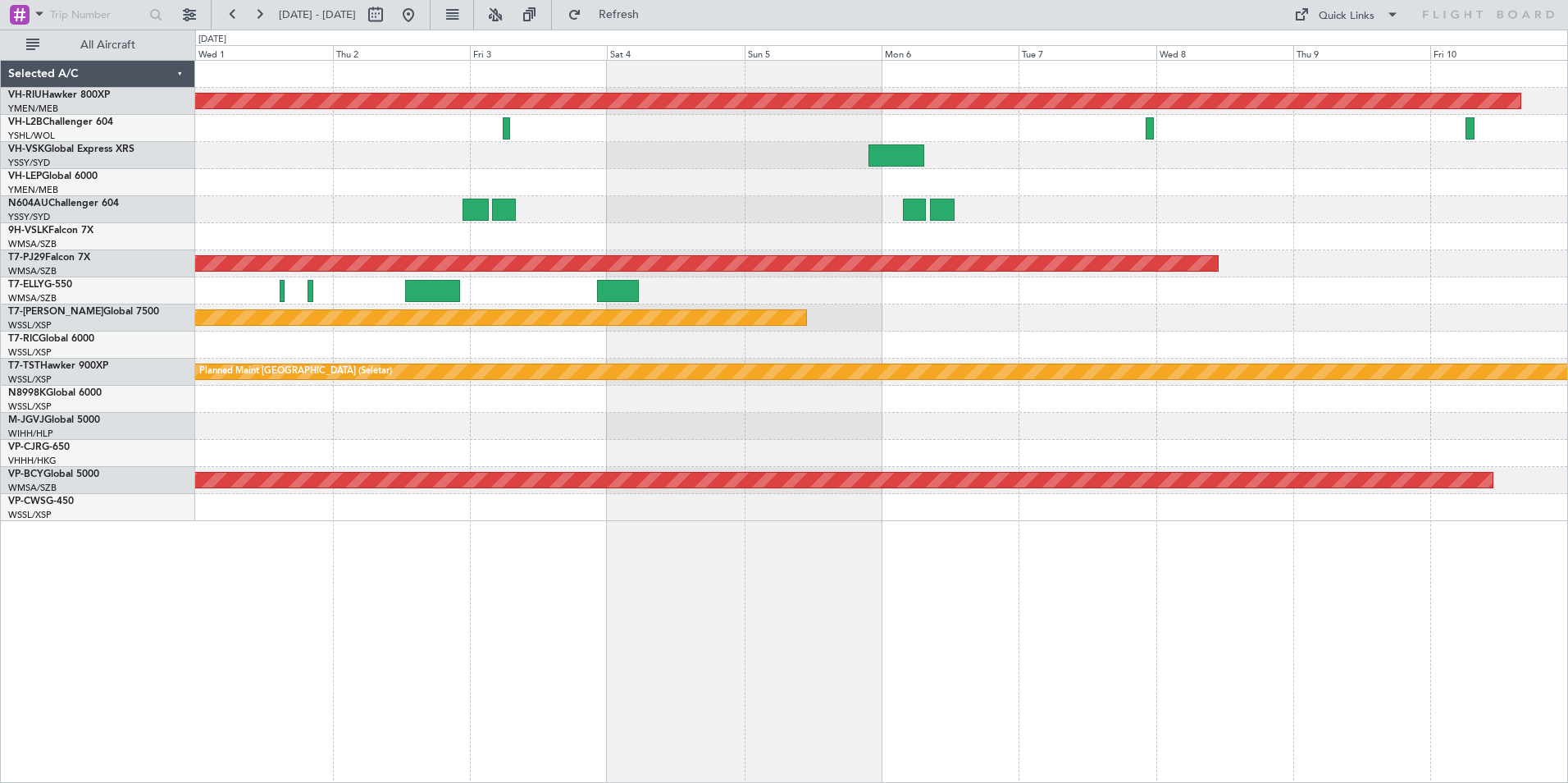
click at [741, 307] on div "Planned Maint [GEOGRAPHIC_DATA] ([GEOGRAPHIC_DATA]) Planned Maint [GEOGRAPHIC_D…" at bounding box center [881, 291] width 1372 height 460
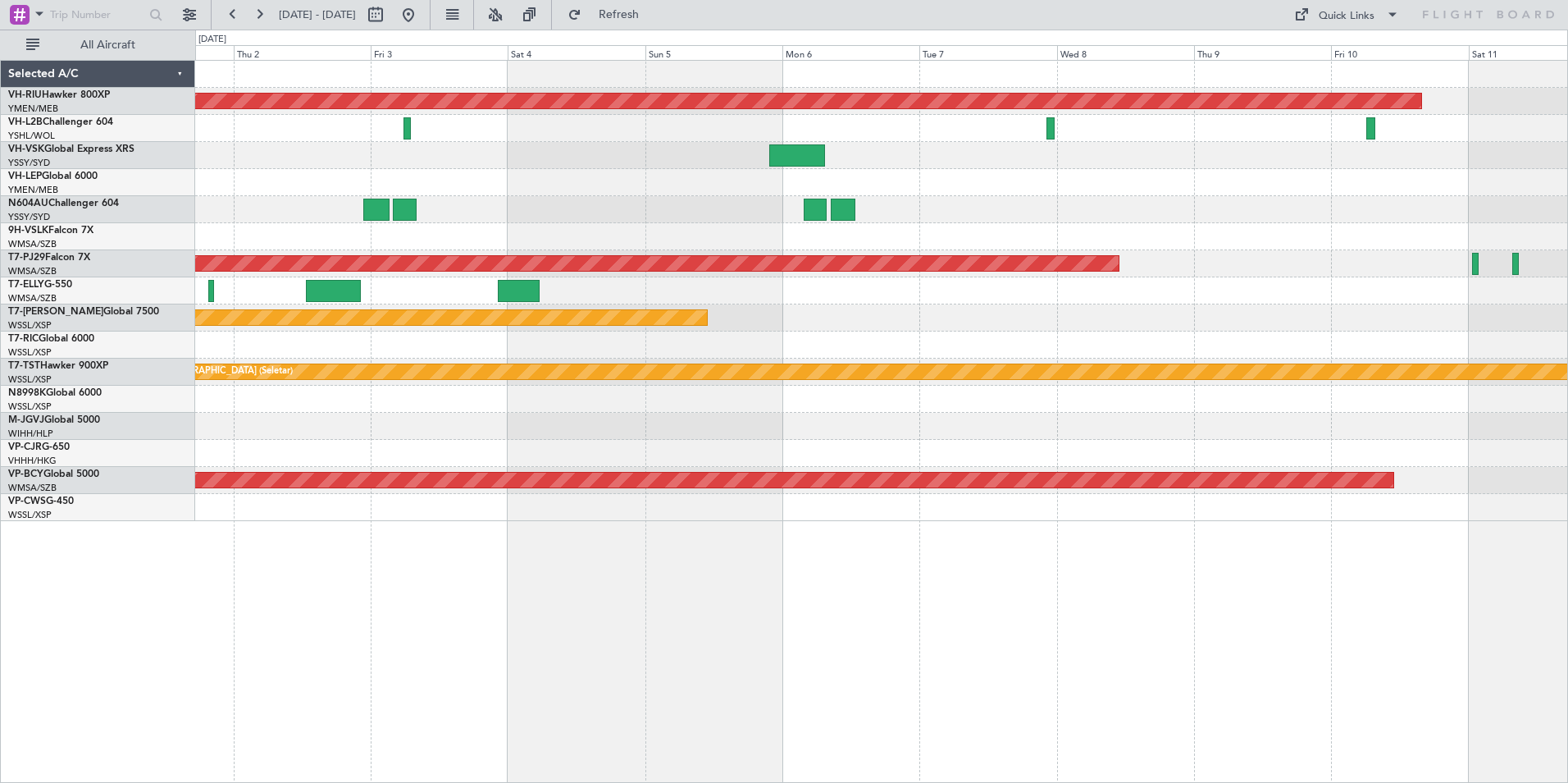
click at [774, 305] on div "Planned Maint [GEOGRAPHIC_DATA] ([GEOGRAPHIC_DATA]) Planned Maint [GEOGRAPHIC_D…" at bounding box center [881, 291] width 1372 height 460
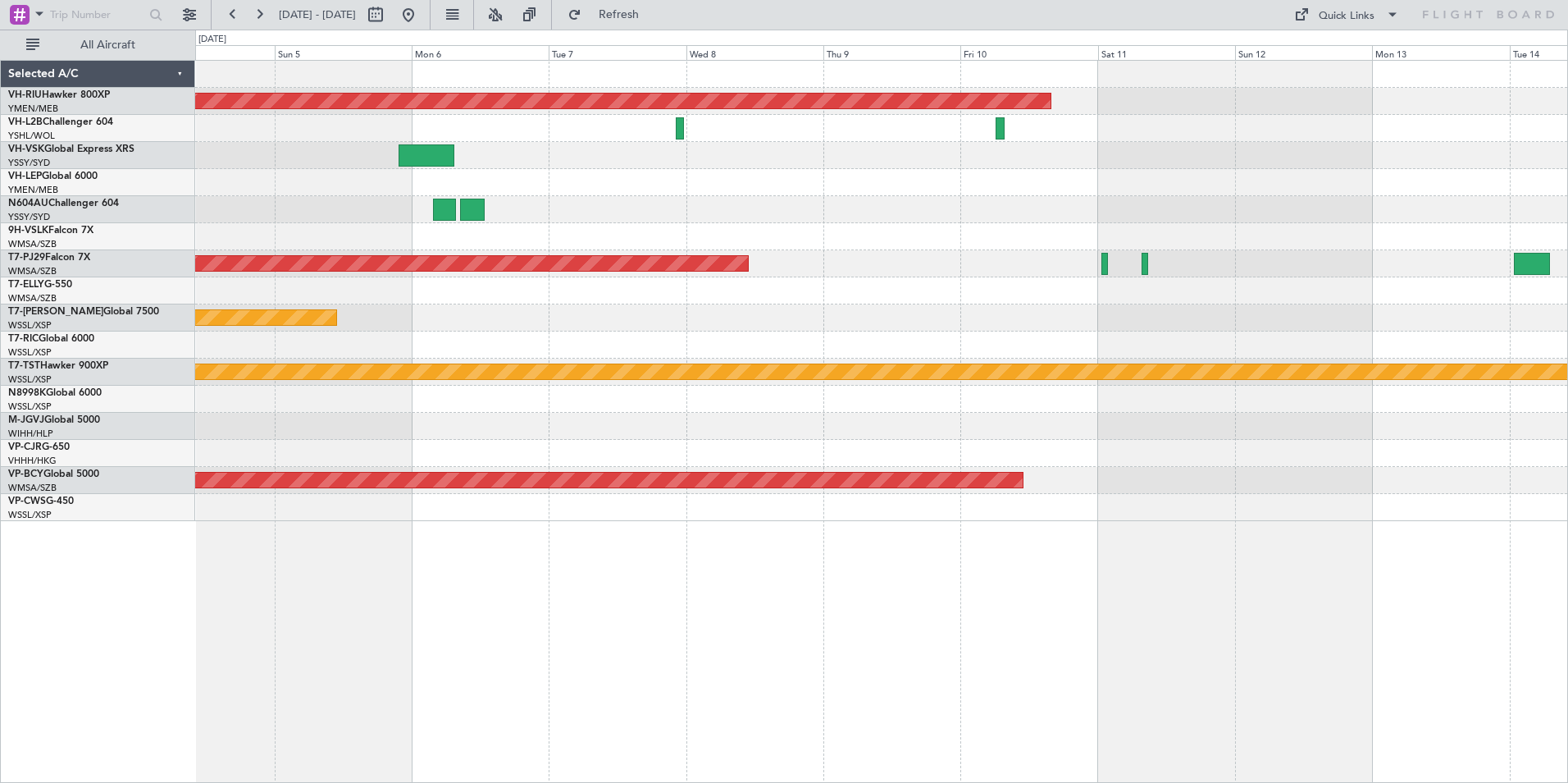
click at [547, 295] on div at bounding box center [881, 291] width 1372 height 27
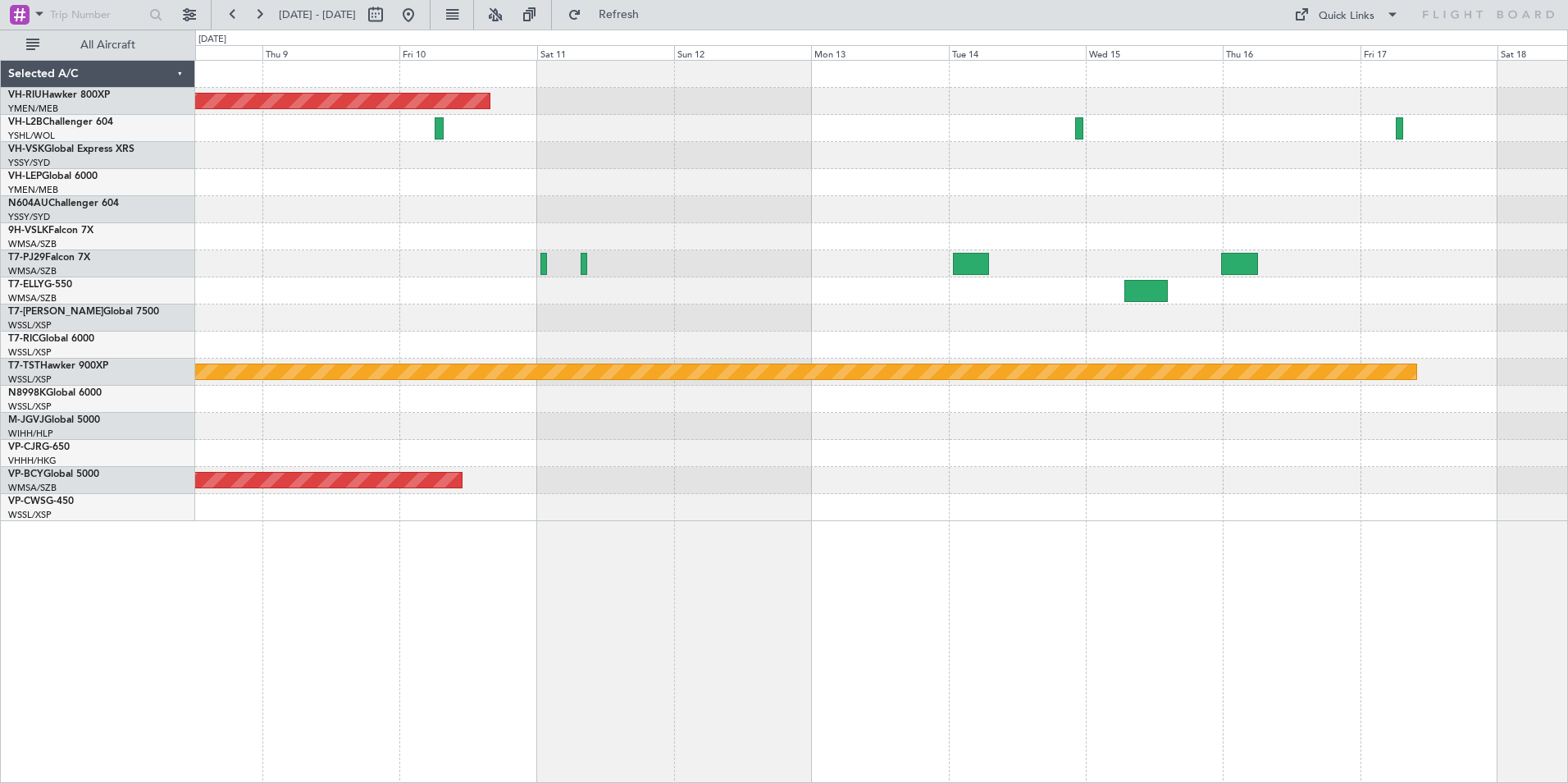
click at [1107, 330] on div at bounding box center [881, 318] width 1372 height 27
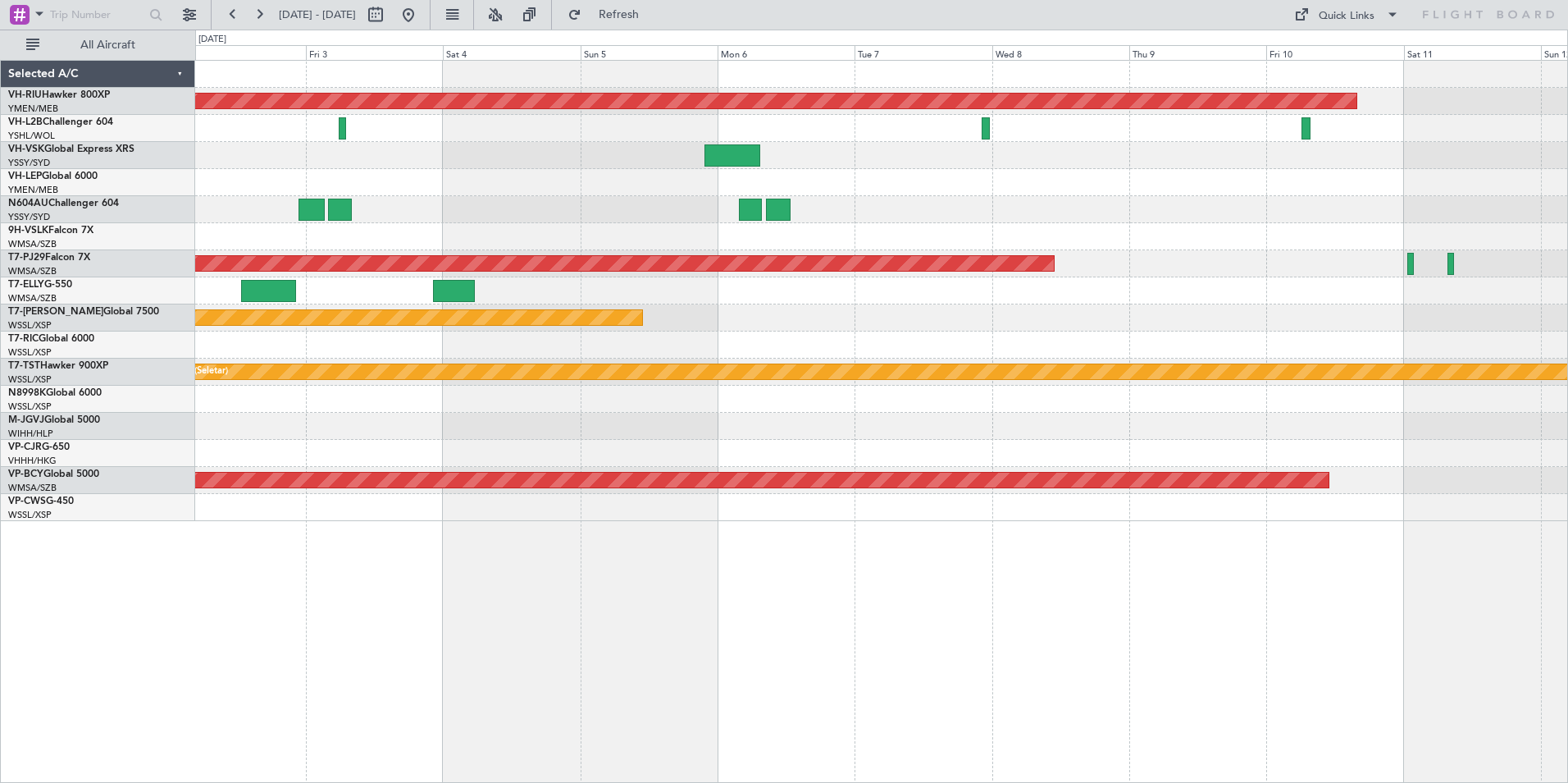
click at [1164, 329] on div "Planned Maint [GEOGRAPHIC_DATA] (Seletar)" at bounding box center [881, 318] width 1372 height 27
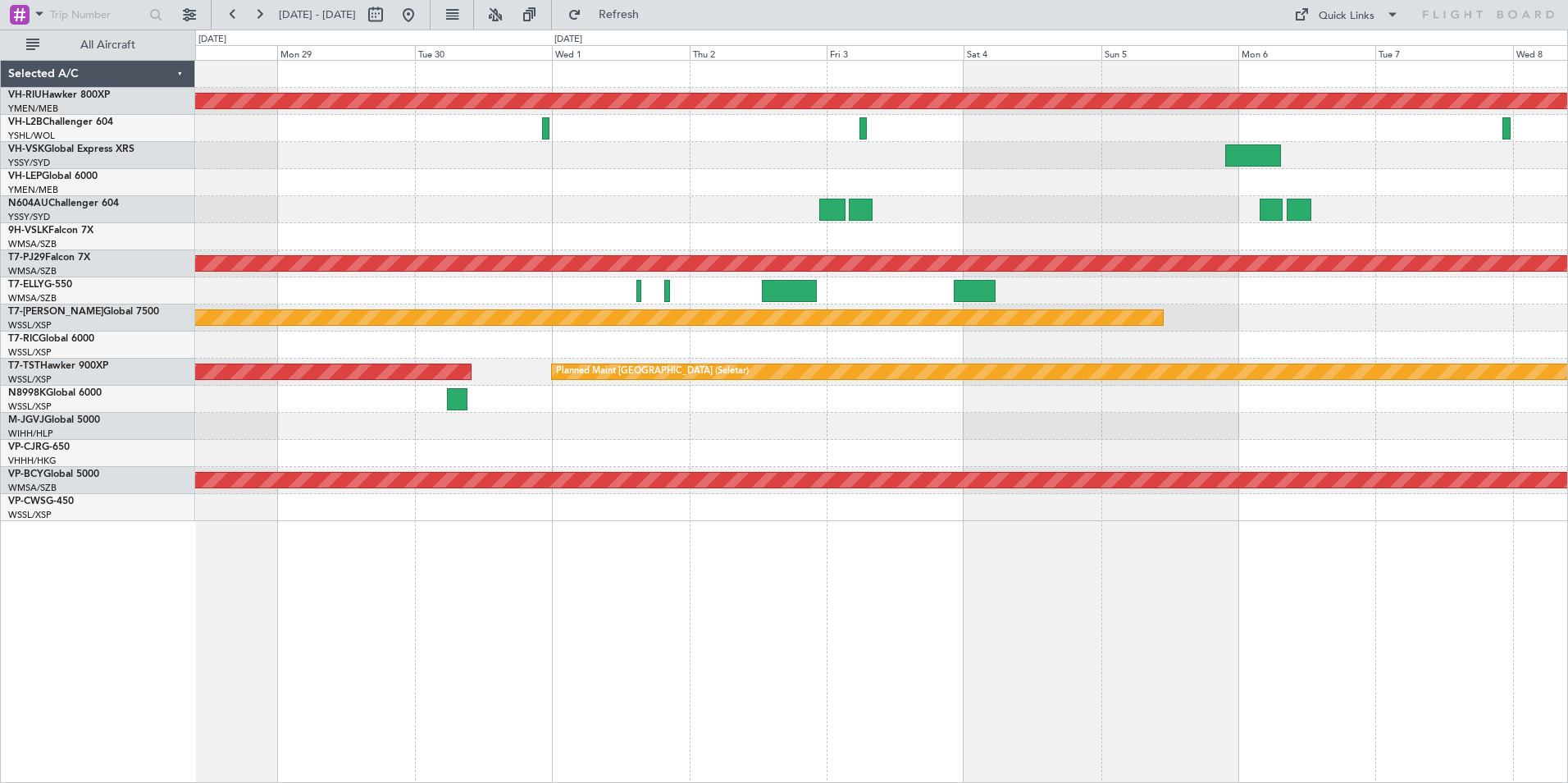
click at [1112, 304] on div "Planned Maint [GEOGRAPHIC_DATA] ([GEOGRAPHIC_DATA]) Planned Maint [GEOGRAPHIC_D…" at bounding box center [881, 291] width 1372 height 460
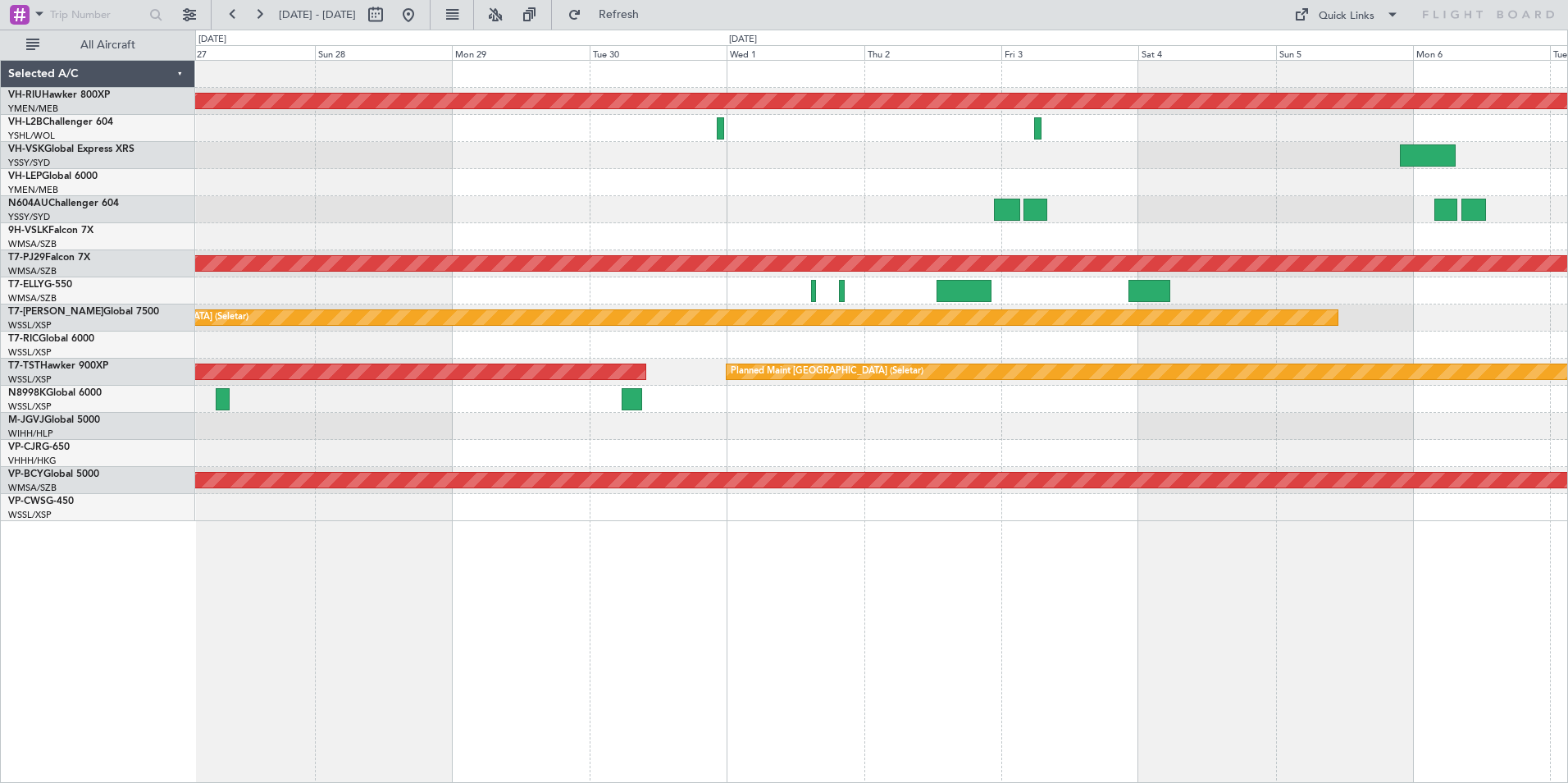
click at [1204, 282] on div at bounding box center [881, 291] width 1372 height 27
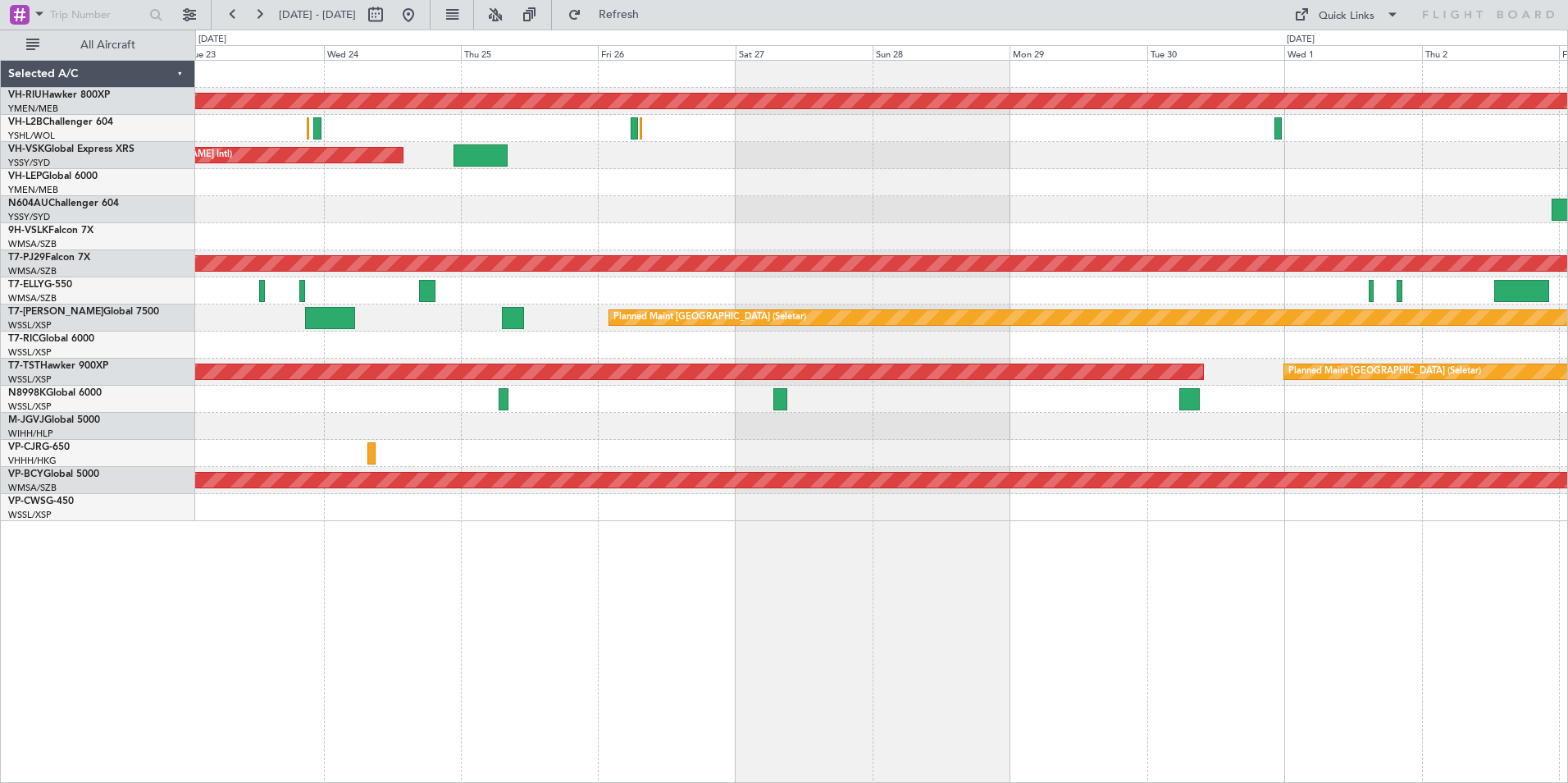
click at [1234, 292] on div "[PERSON_NAME] [GEOGRAPHIC_DATA] (Dubai Intl) Planned Maint [GEOGRAPHIC_DATA] ([…" at bounding box center [881, 291] width 1372 height 27
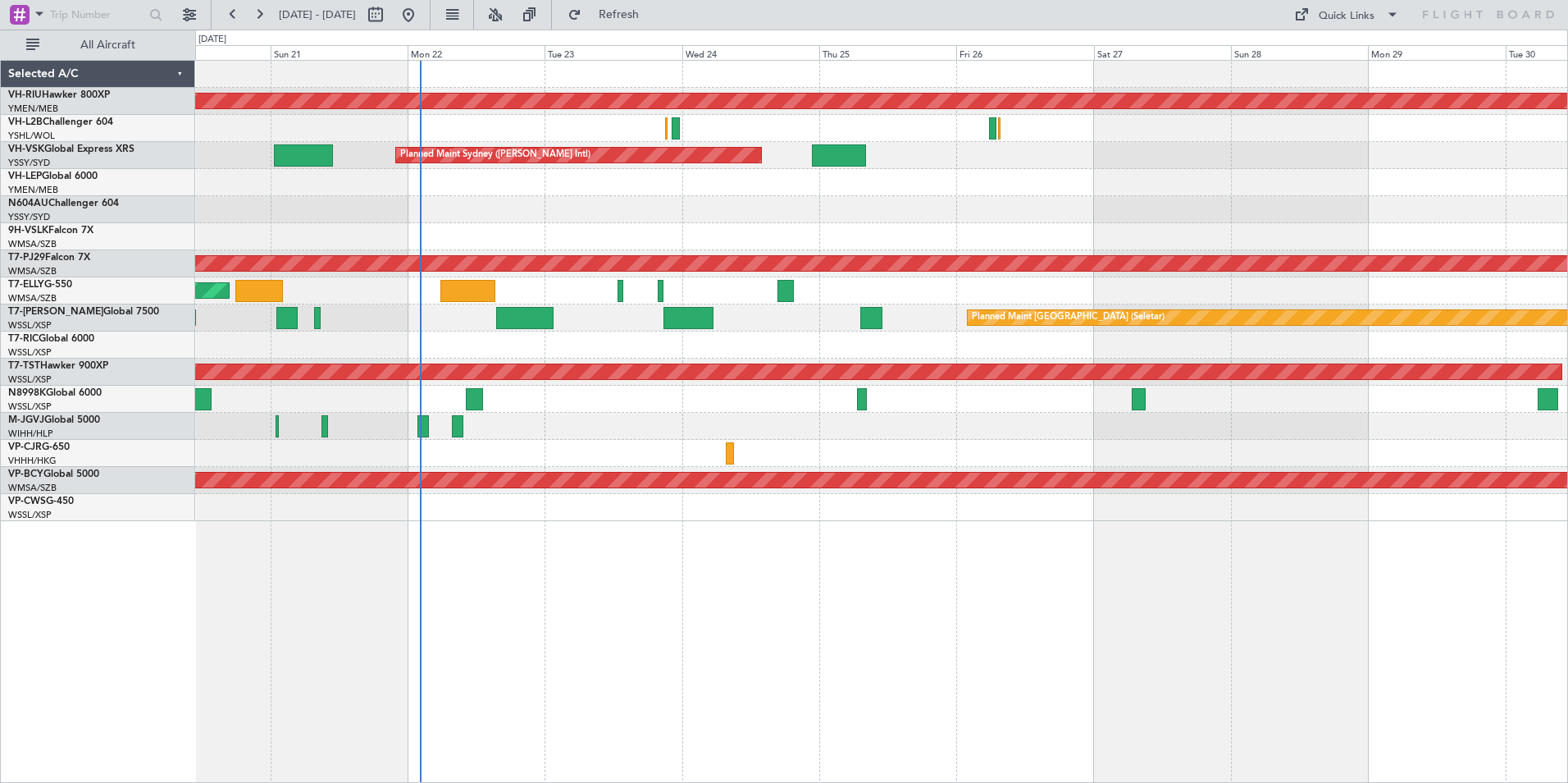
click at [438, 168] on div "Planned Maint [GEOGRAPHIC_DATA] ([GEOGRAPHIC_DATA]) Unplanned Maint [GEOGRAPHIC…" at bounding box center [881, 291] width 1372 height 460
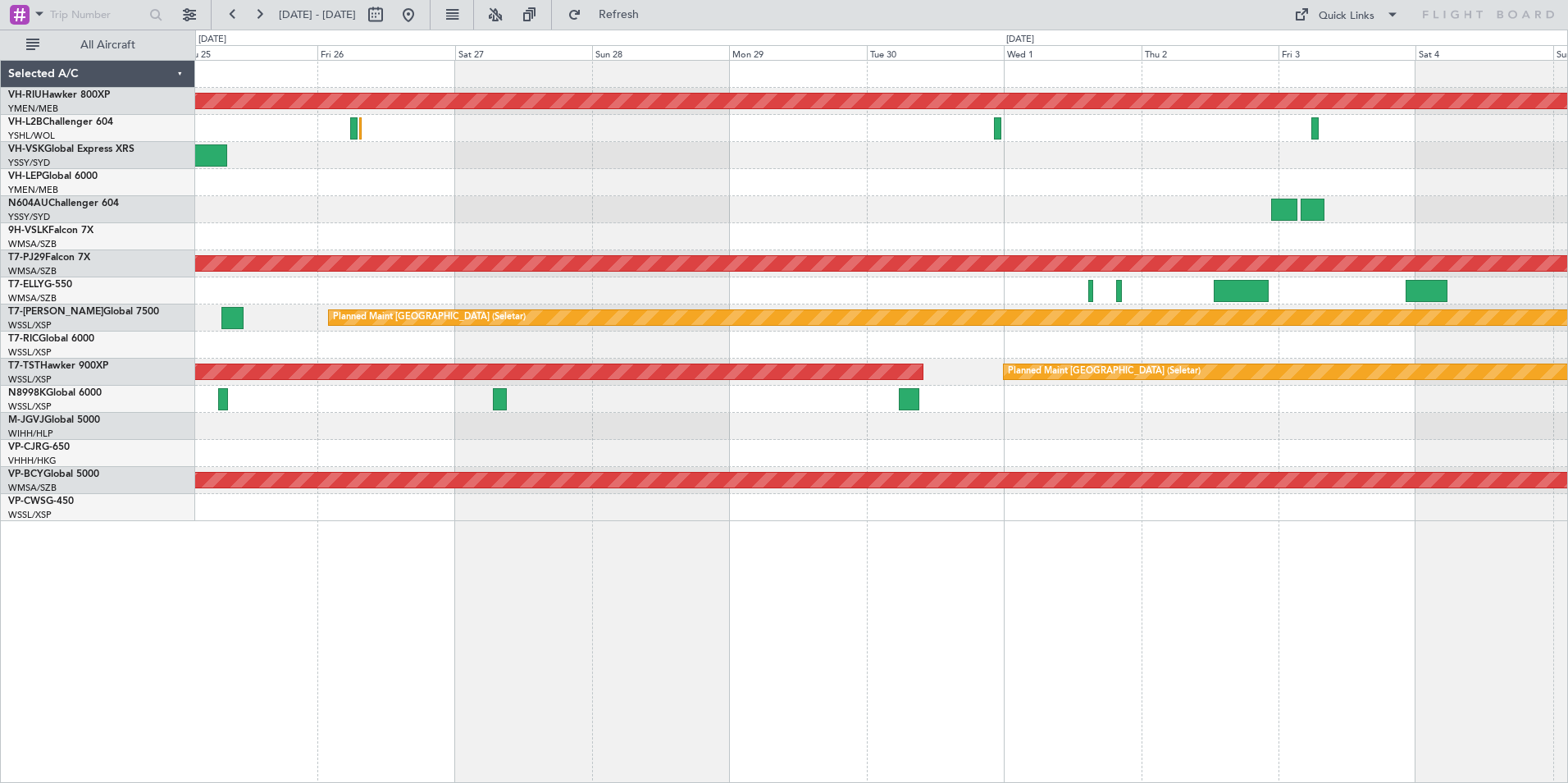
click at [236, 160] on div "Planned Maint Sydney ([PERSON_NAME] Intl)" at bounding box center [881, 156] width 1372 height 27
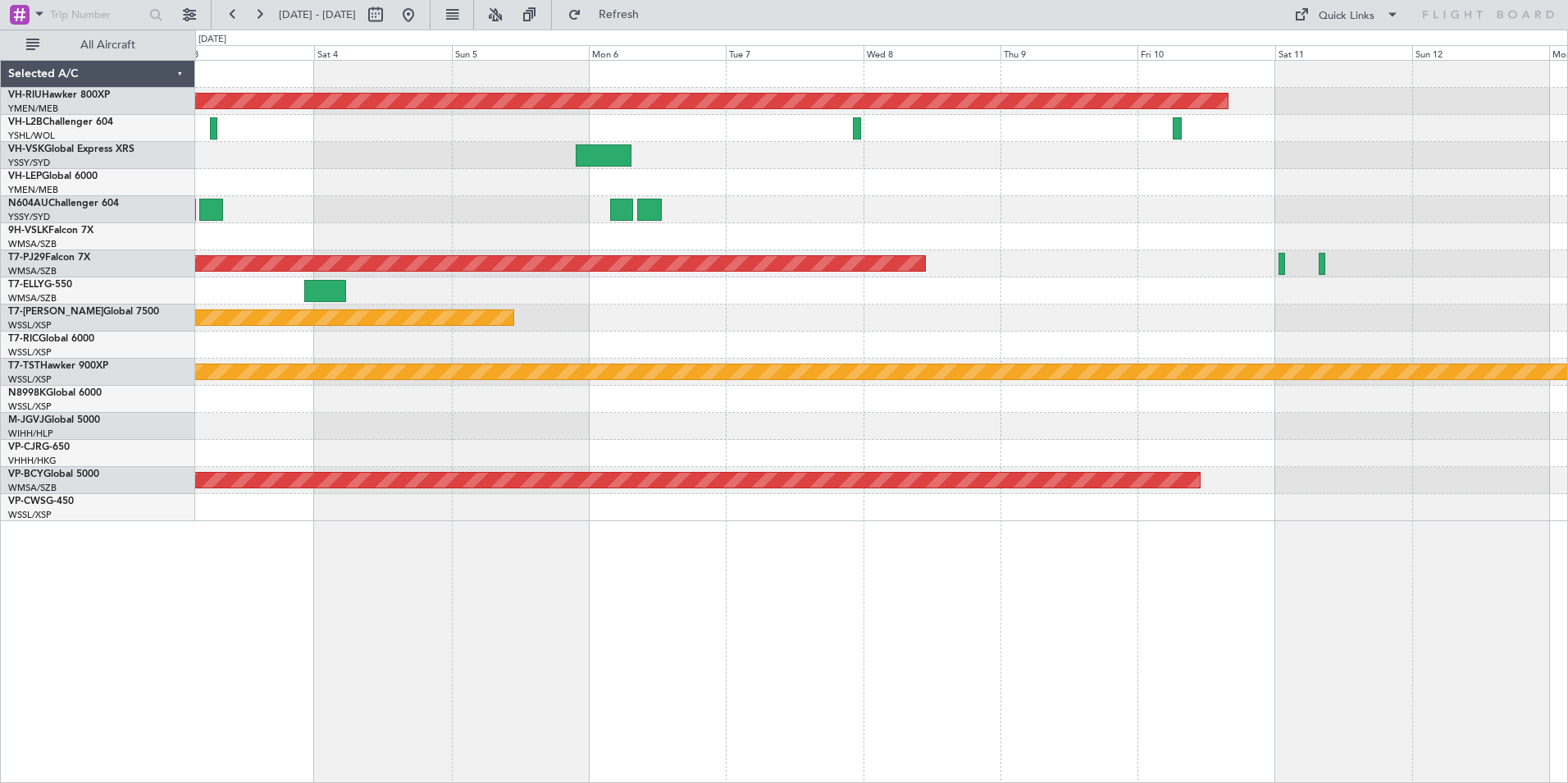
click at [897, 463] on div "Planned Maint [GEOGRAPHIC_DATA] ([GEOGRAPHIC_DATA]) Planned Maint [GEOGRAPHIC_D…" at bounding box center [881, 291] width 1372 height 460
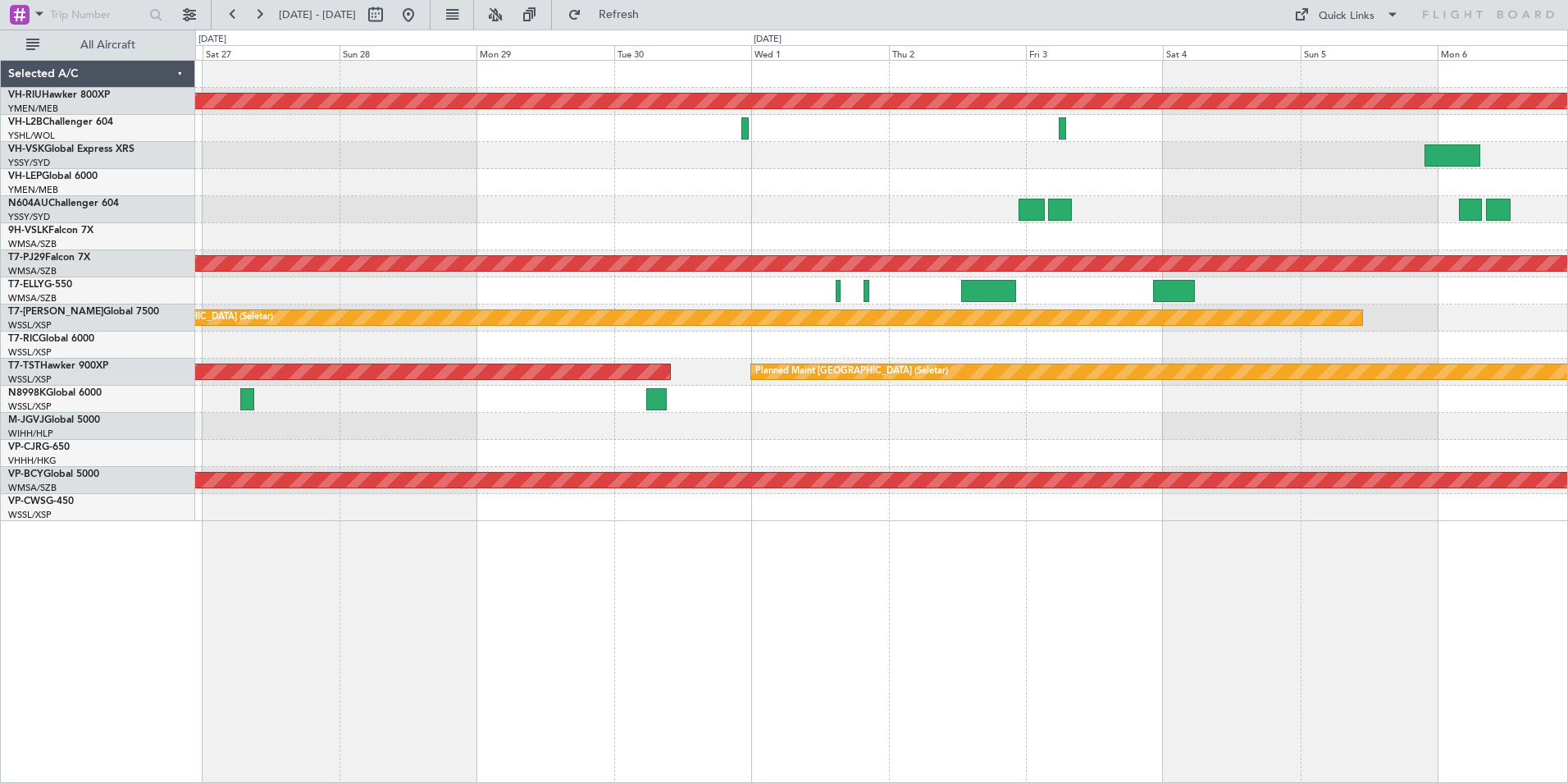
click at [1062, 485] on div "Planned Maint [GEOGRAPHIC_DATA] ([GEOGRAPHIC_DATA]) Planned Maint Sydney ([PERS…" at bounding box center [881, 291] width 1372 height 460
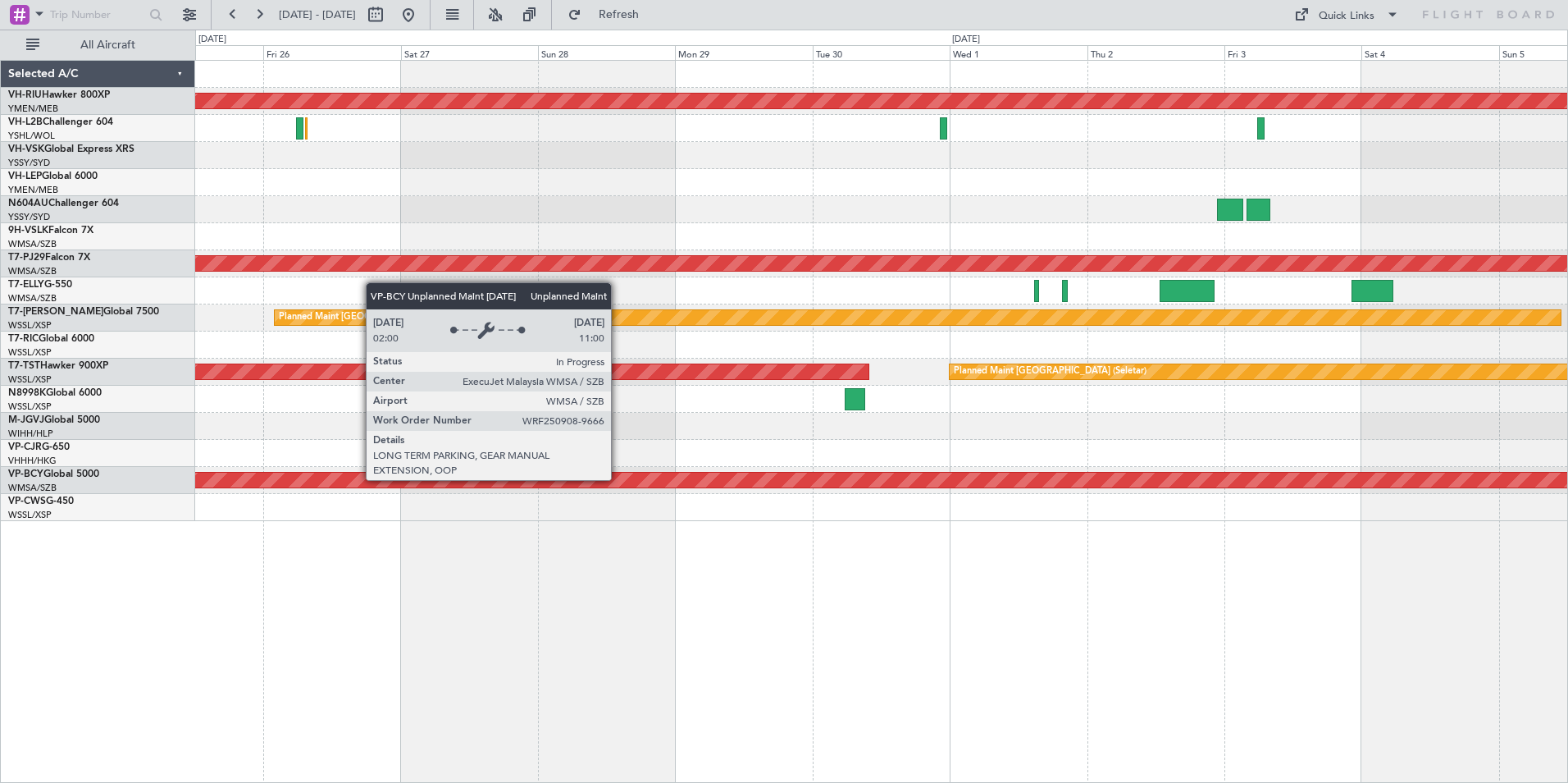
click at [1330, 494] on div "Planned Maint [GEOGRAPHIC_DATA] ([GEOGRAPHIC_DATA]) Planned Maint Sydney ([PERS…" at bounding box center [881, 291] width 1372 height 460
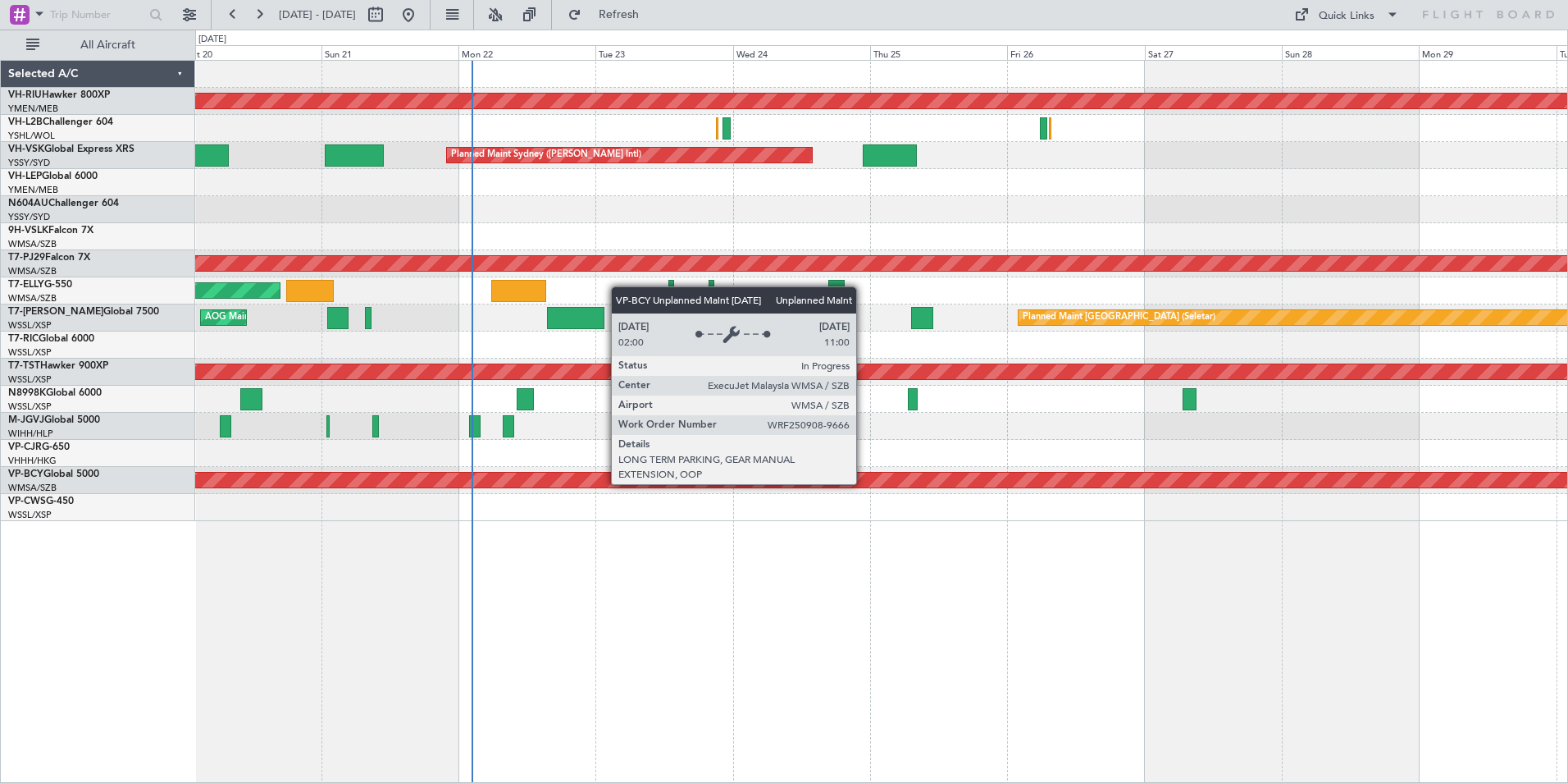
click at [1037, 491] on div "Unplanned Maint [GEOGRAPHIC_DATA] (Sultan [PERSON_NAME] [PERSON_NAME] - Subang)" at bounding box center [881, 481] width 1372 height 27
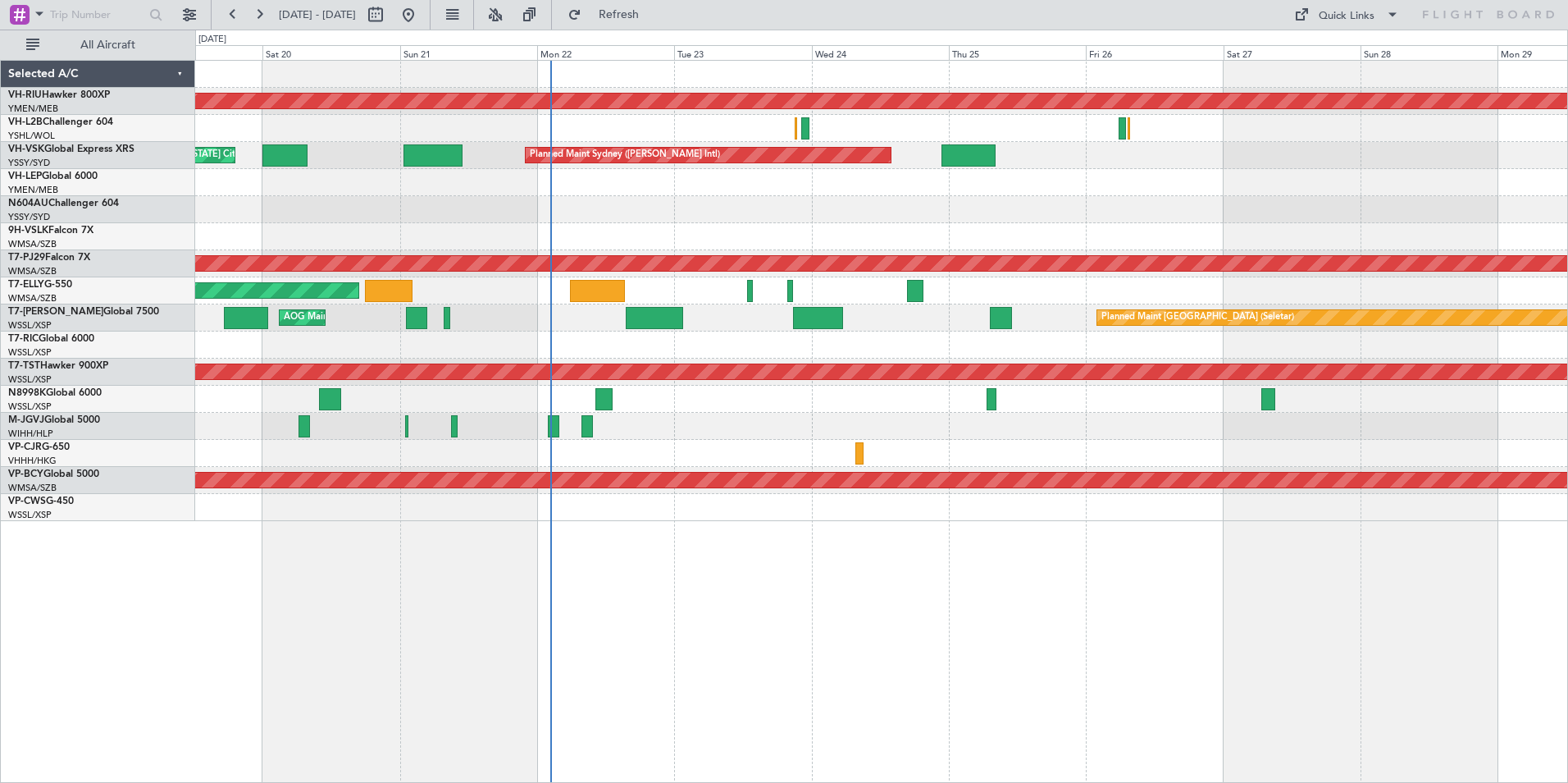
click at [915, 461] on div "Planned Maint [GEOGRAPHIC_DATA] ([GEOGRAPHIC_DATA] Intl) Planned Maint [GEOGRAP…" at bounding box center [881, 453] width 1372 height 27
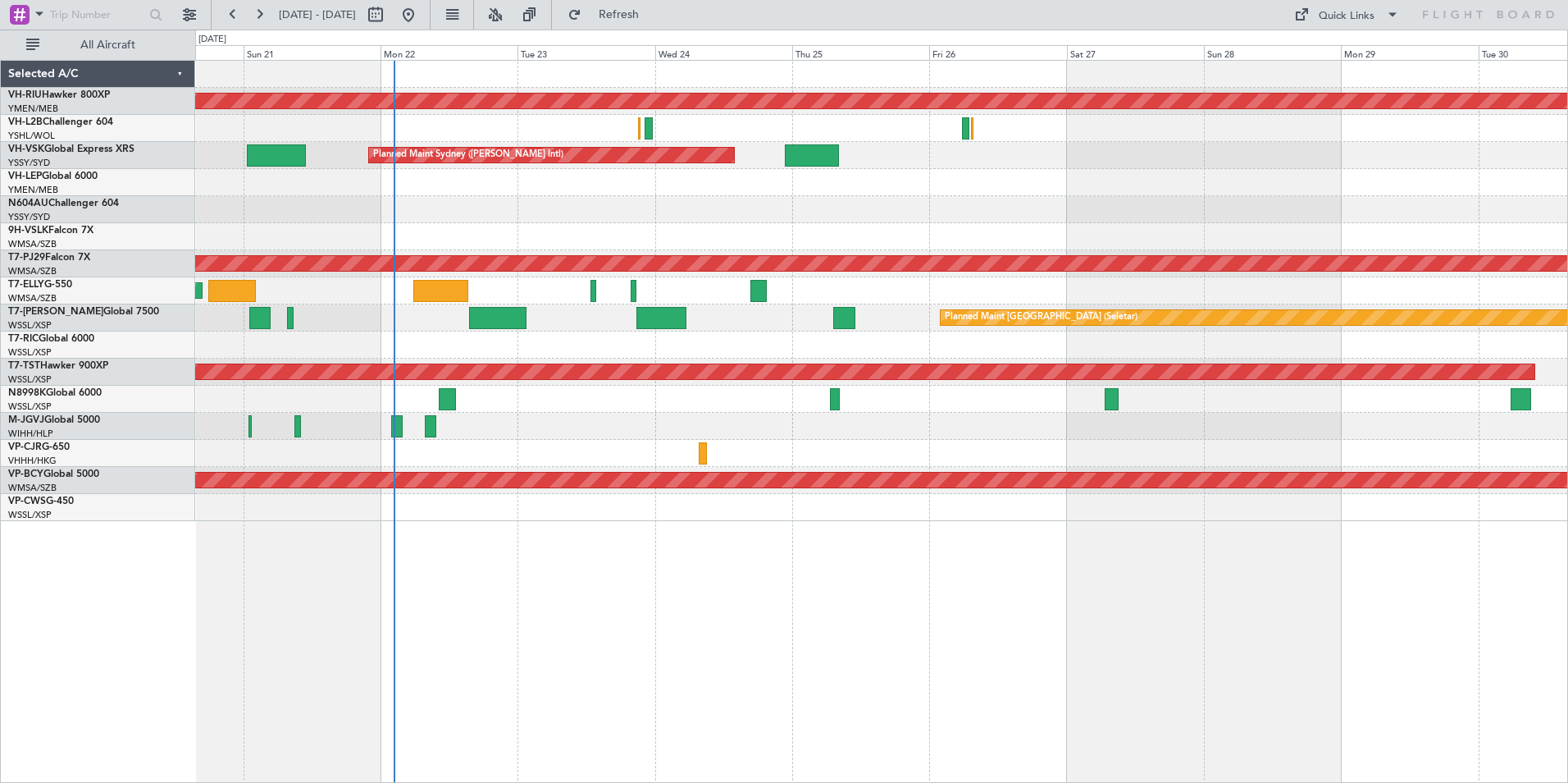
click at [864, 444] on div "Planned Maint [GEOGRAPHIC_DATA] ([GEOGRAPHIC_DATA] Intl)" at bounding box center [881, 453] width 1372 height 27
